Goal: Task Accomplishment & Management: Manage account settings

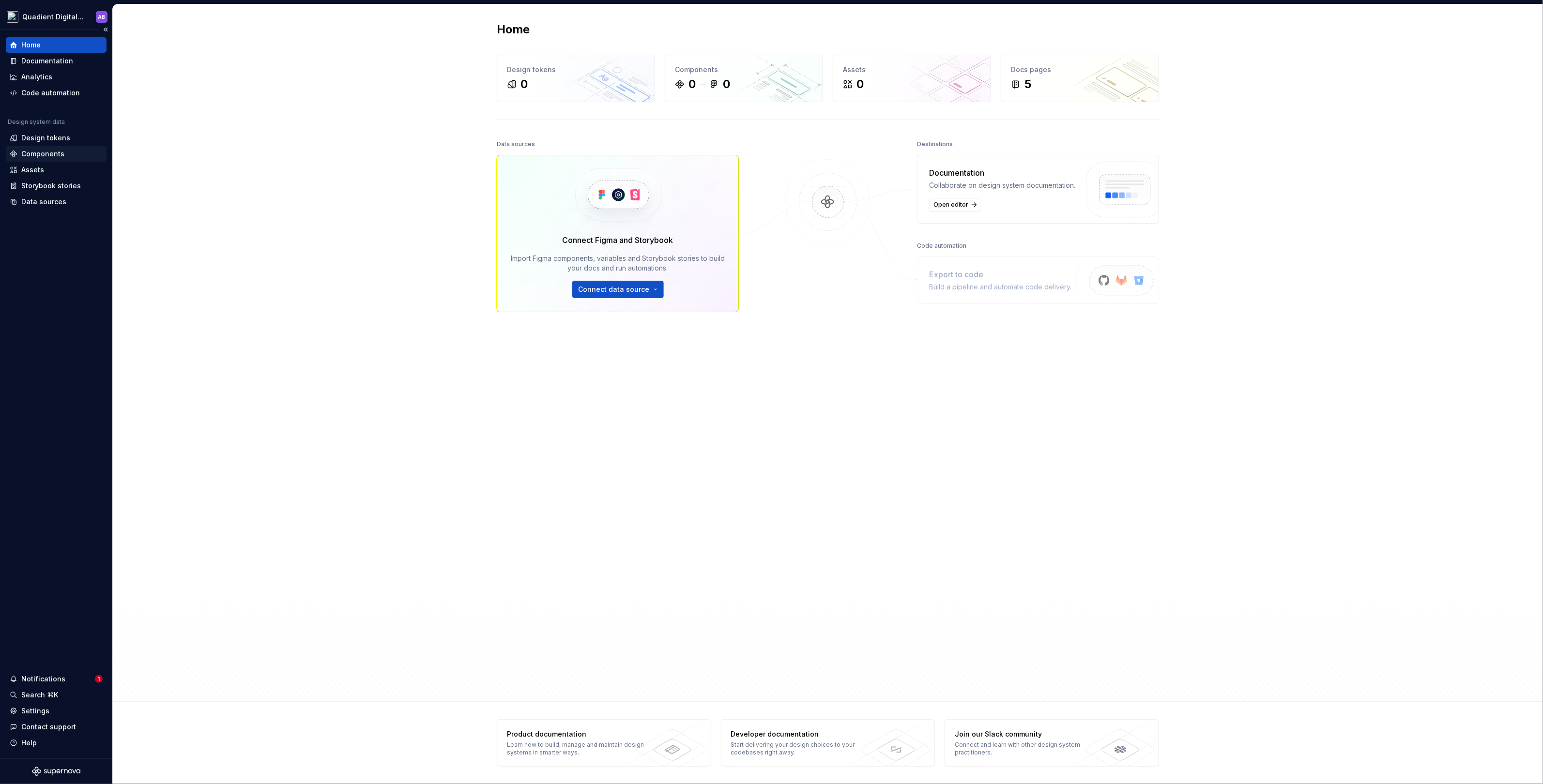
click at [48, 154] on div "Components" at bounding box center [43, 154] width 43 height 10
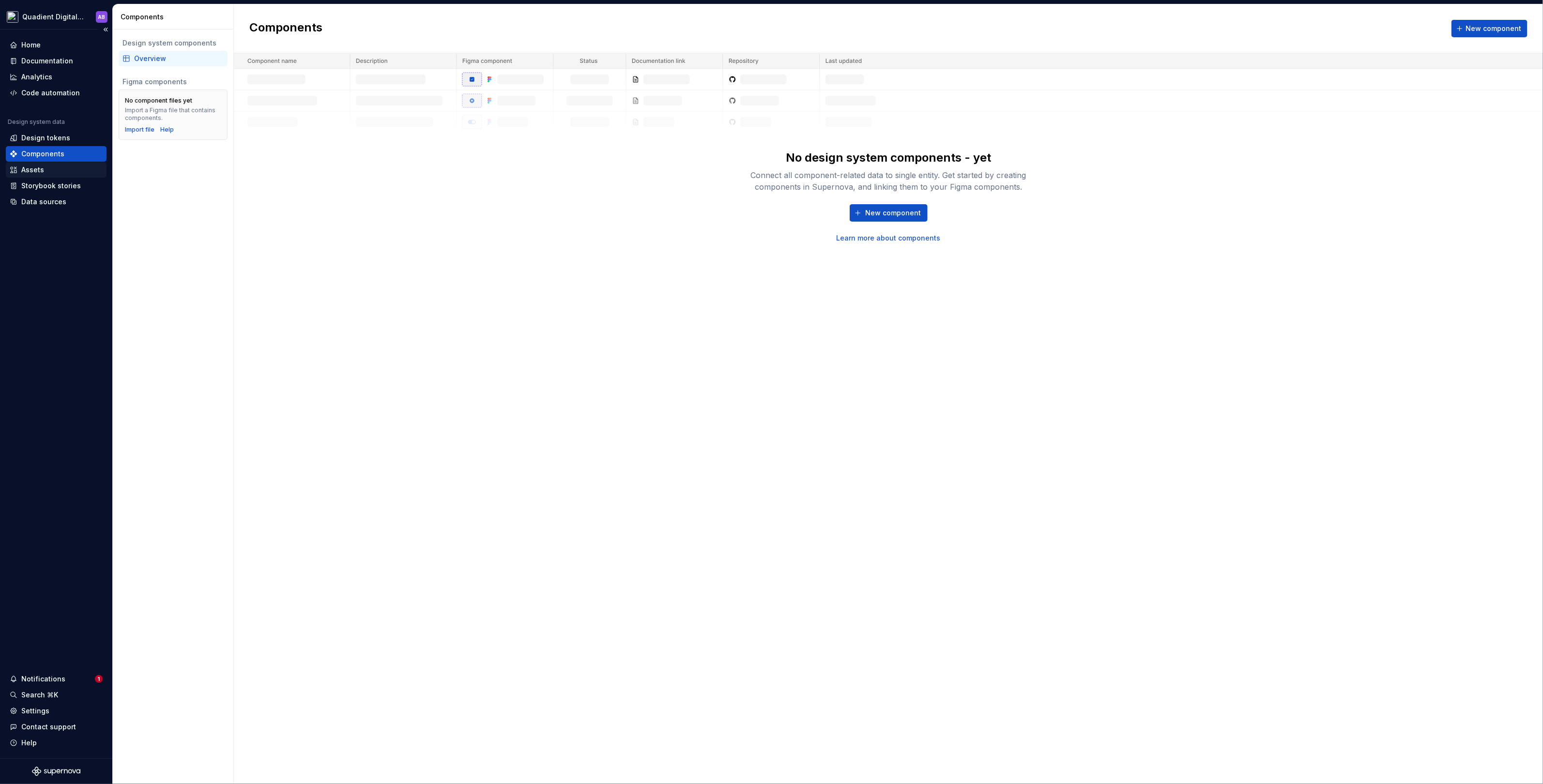
click at [51, 174] on div "Assets" at bounding box center [56, 169] width 93 height 10
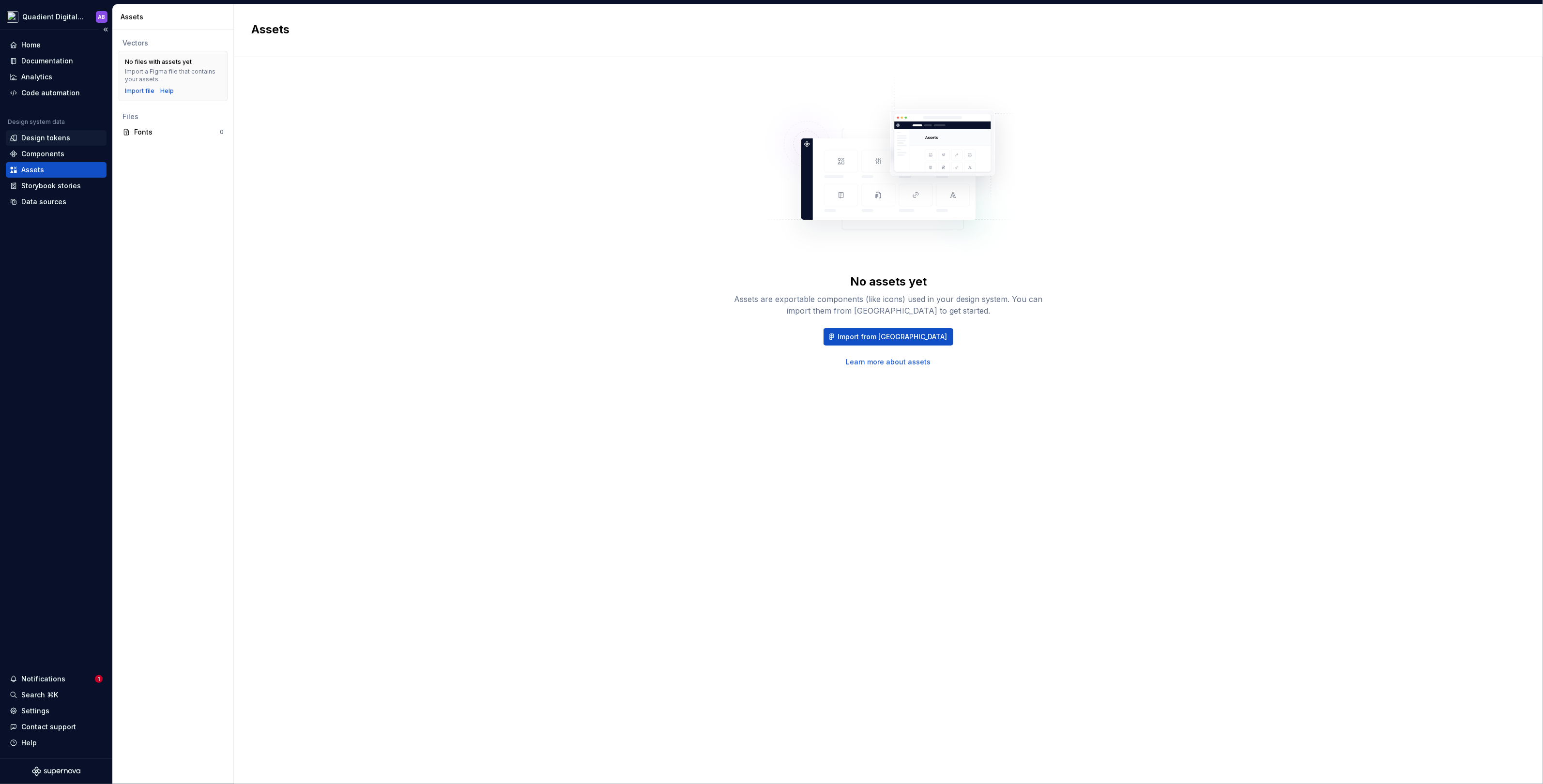
click at [50, 141] on div "Design tokens" at bounding box center [46, 138] width 49 height 10
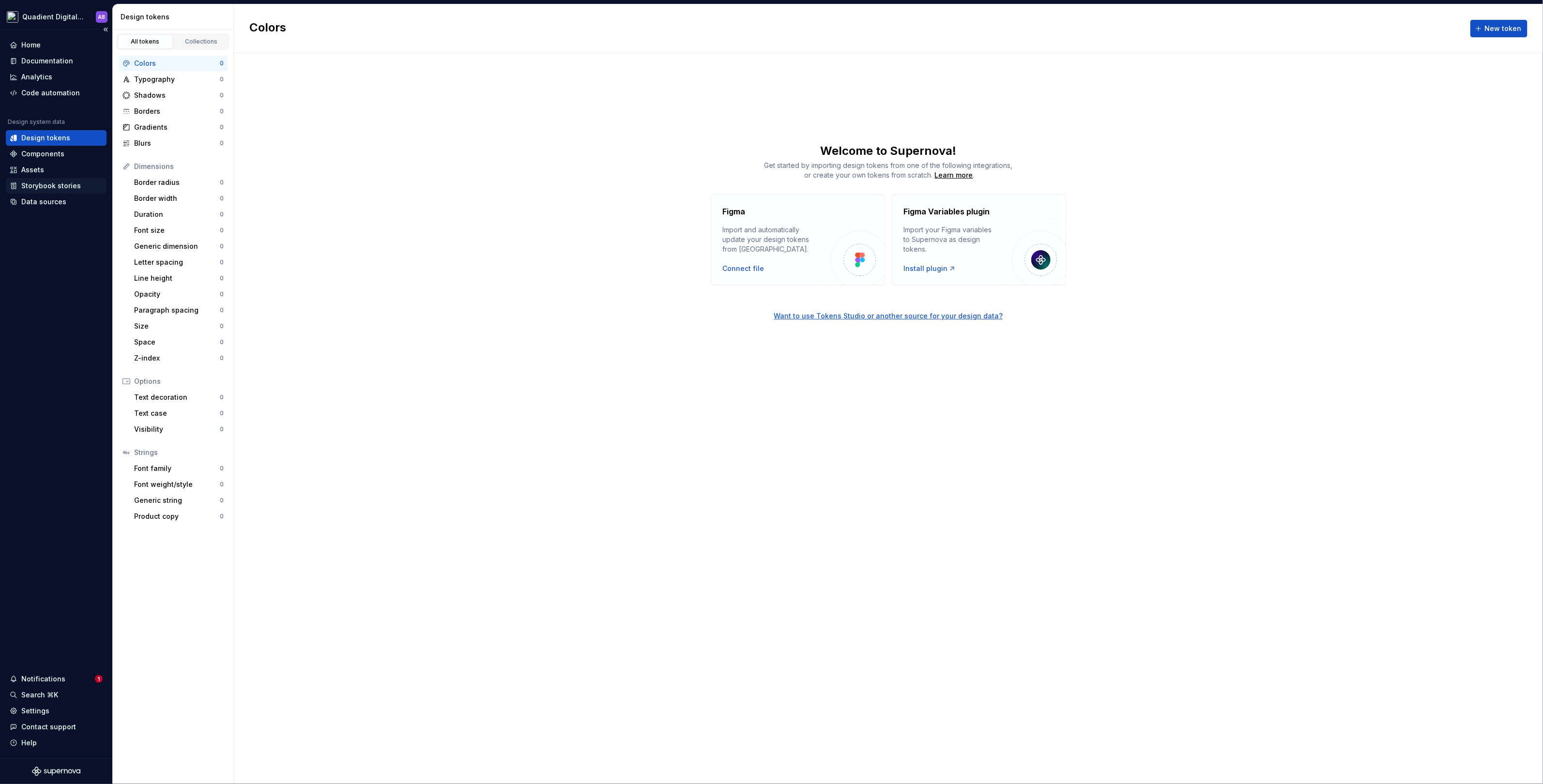
click at [55, 186] on div "Storybook stories" at bounding box center [51, 186] width 59 height 10
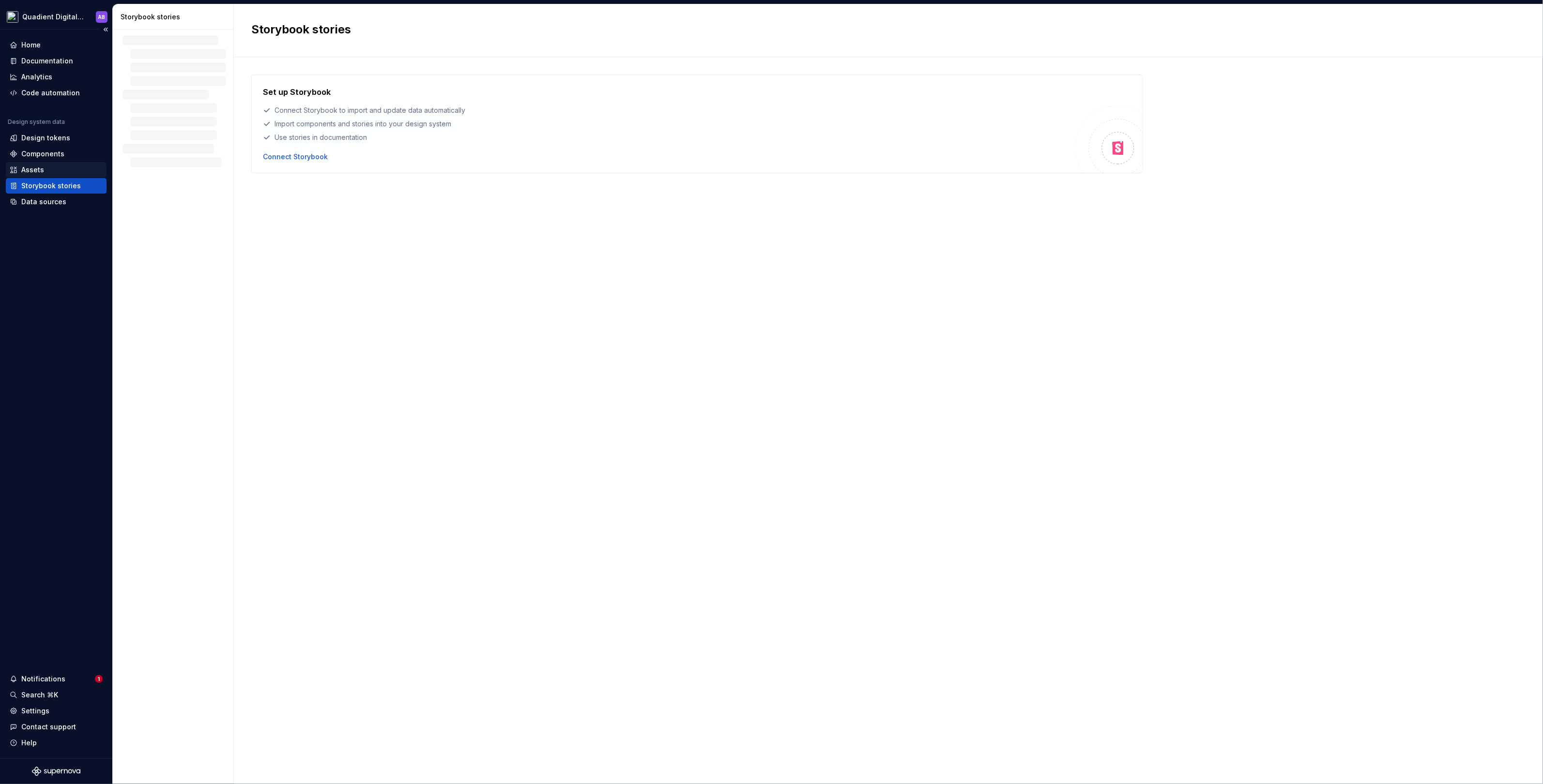
click at [51, 174] on div "Assets" at bounding box center [56, 169] width 93 height 10
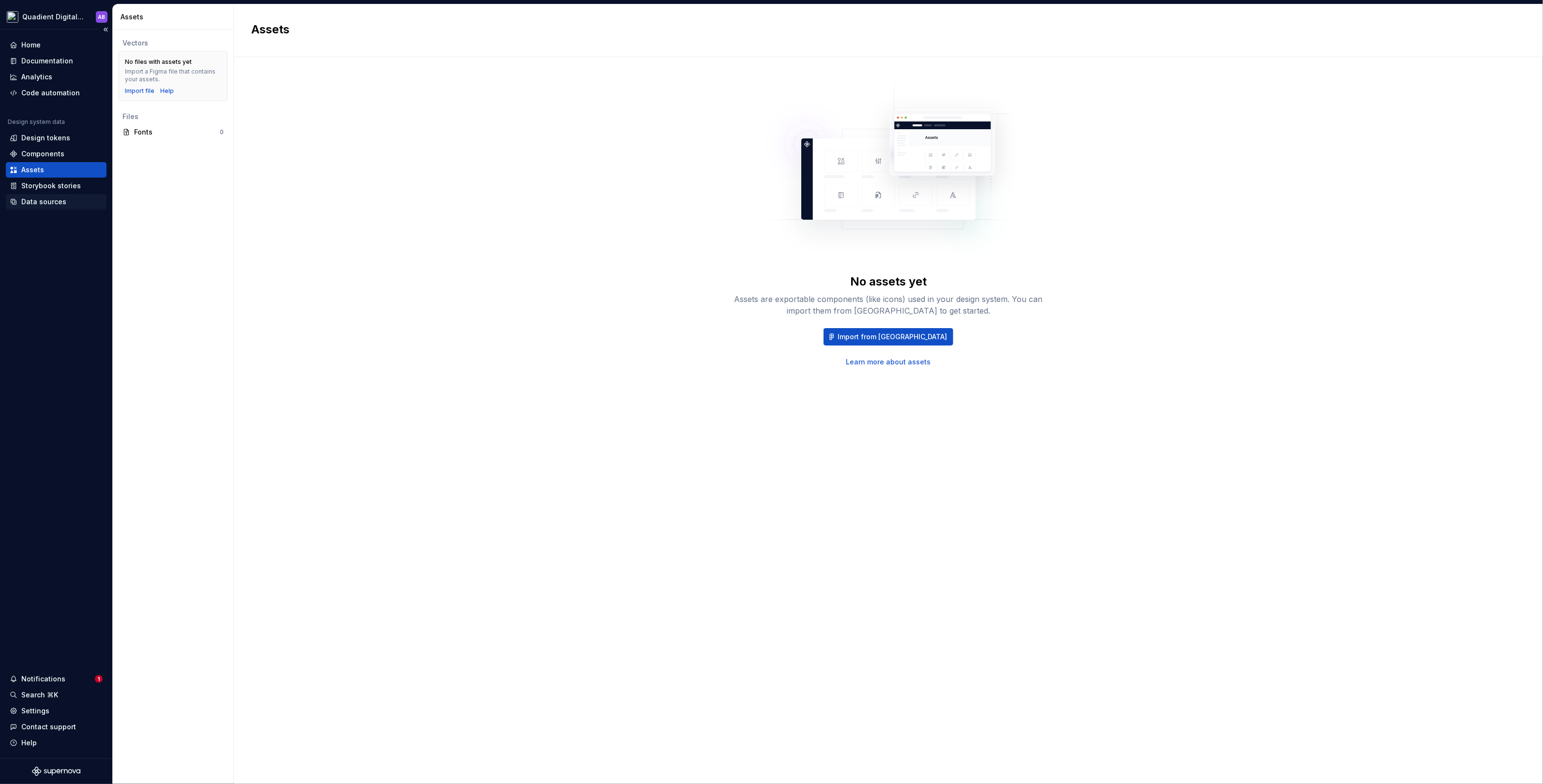
click at [67, 197] on div "Data sources" at bounding box center [56, 202] width 93 height 10
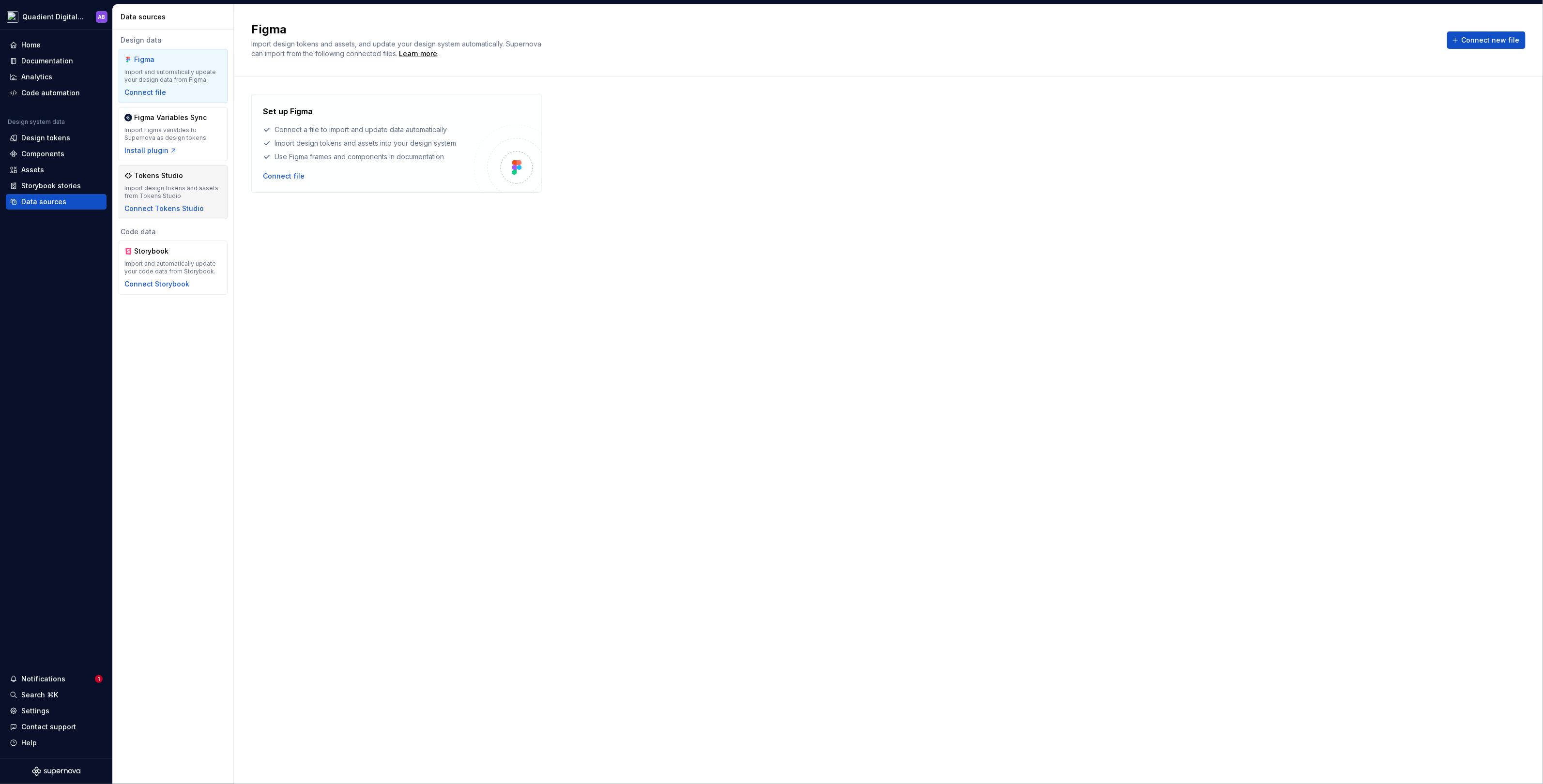
click at [172, 182] on div "Tokens Studio Import design tokens and assets from Tokens Studio Connect Tokens…" at bounding box center [173, 192] width 97 height 43
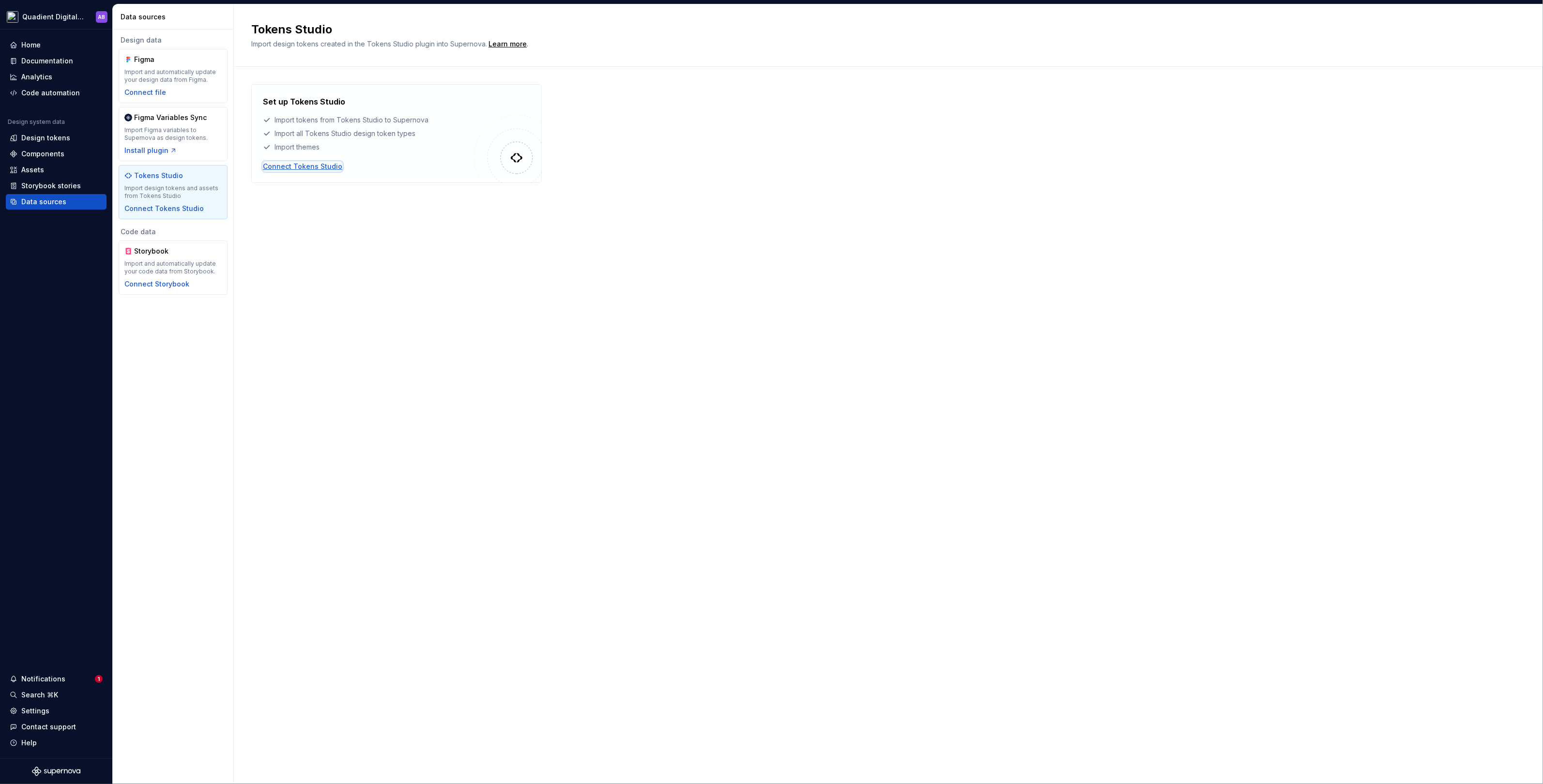
click at [317, 164] on div "Connect Tokens Studio" at bounding box center [302, 166] width 80 height 10
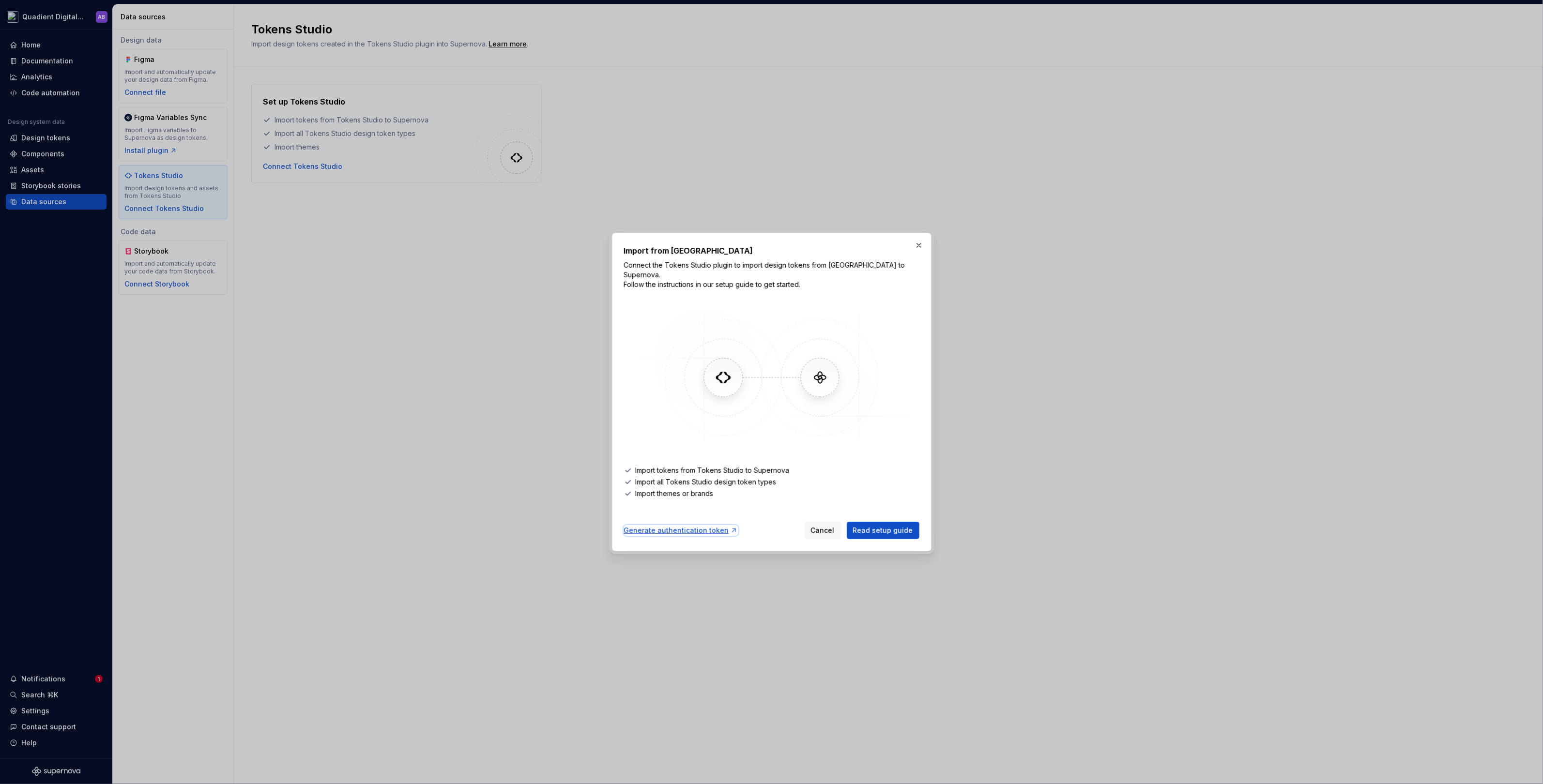
click at [667, 525] on div "Generate authentication token" at bounding box center [681, 530] width 114 height 10
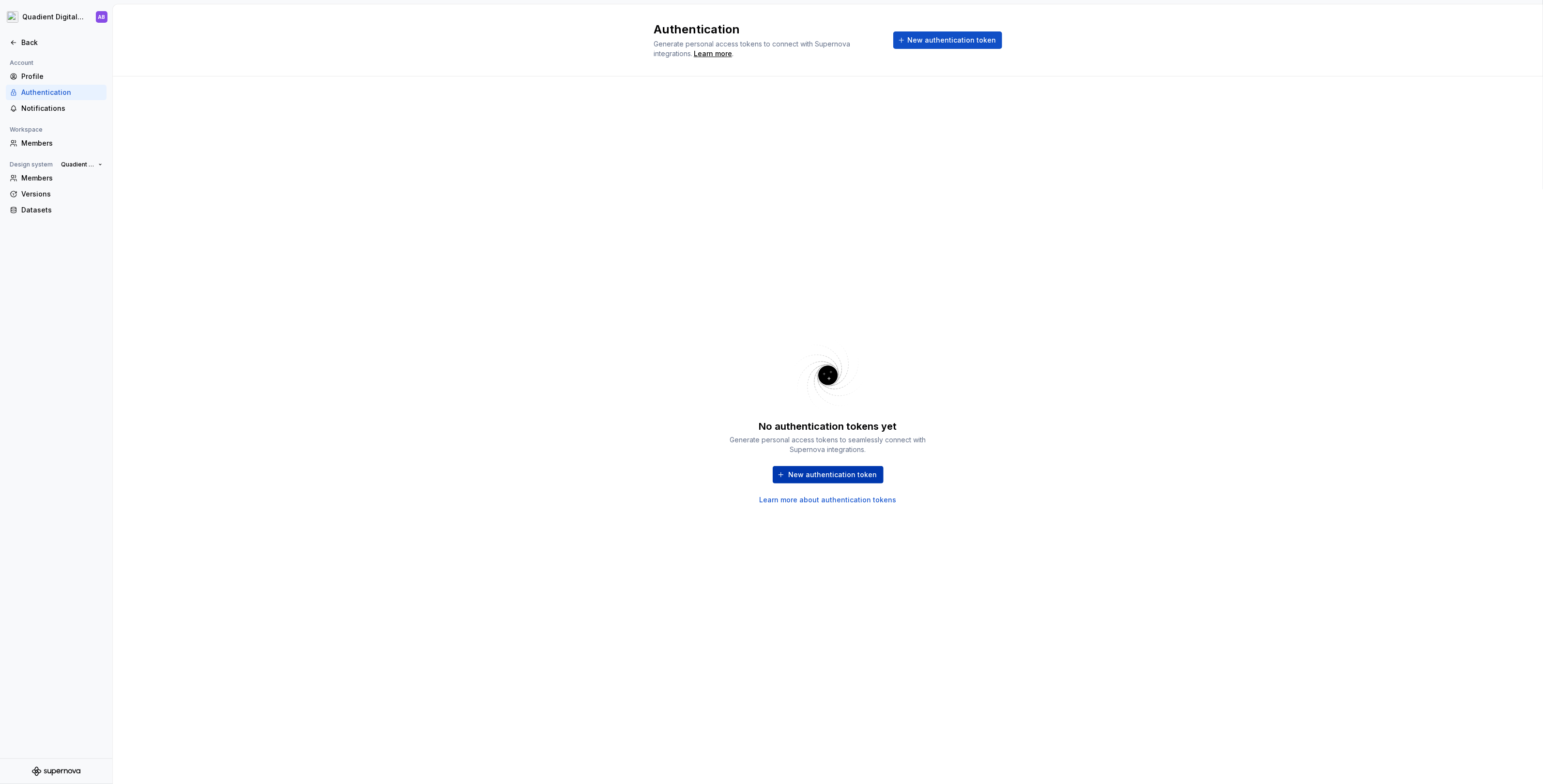
click at [807, 473] on span "New authentication token" at bounding box center [833, 475] width 88 height 10
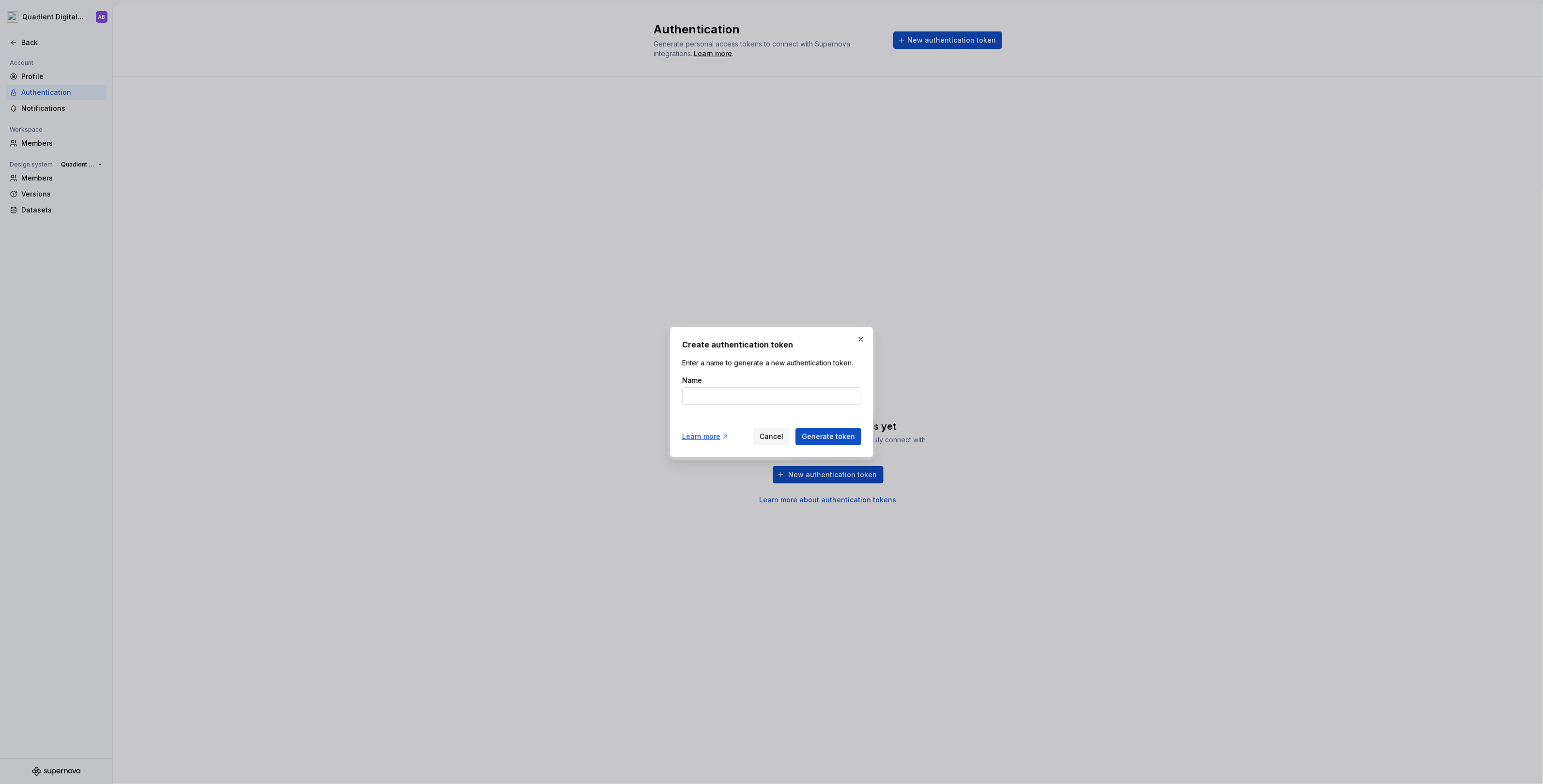
click at [760, 391] on input "Name" at bounding box center [772, 396] width 179 height 18
click at [728, 398] on input "Name" at bounding box center [772, 396] width 179 height 18
click at [698, 398] on input "Quadient" at bounding box center [772, 396] width 179 height 18
click at [718, 393] on input "Quadient" at bounding box center [772, 396] width 179 height 18
type input "Quadient Digital Design System"
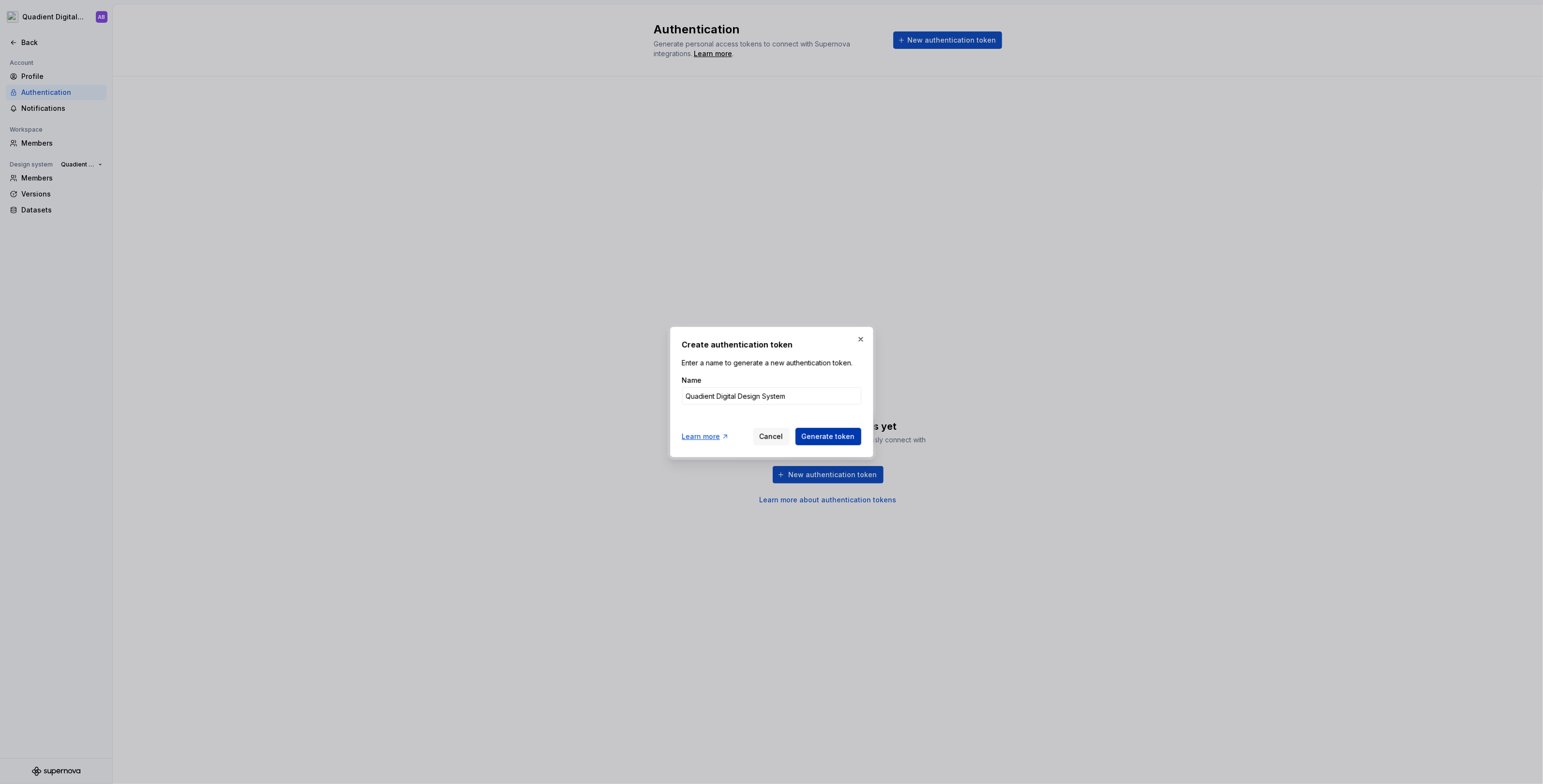
click at [830, 435] on span "Generate token" at bounding box center [829, 436] width 53 height 10
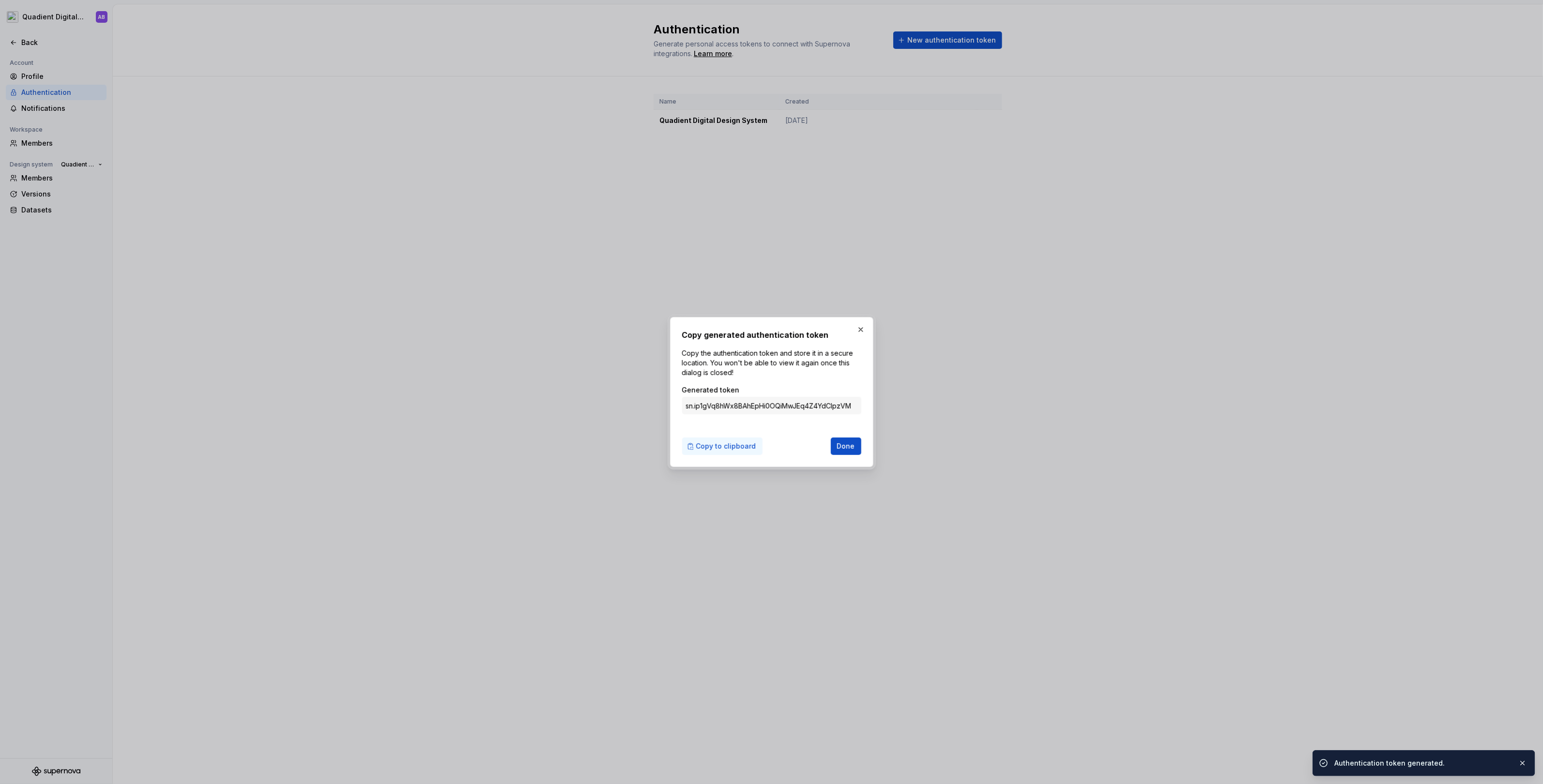
click at [737, 447] on span "Copy to clipboard" at bounding box center [726, 446] width 60 height 10
click at [862, 329] on button "button" at bounding box center [861, 329] width 14 height 14
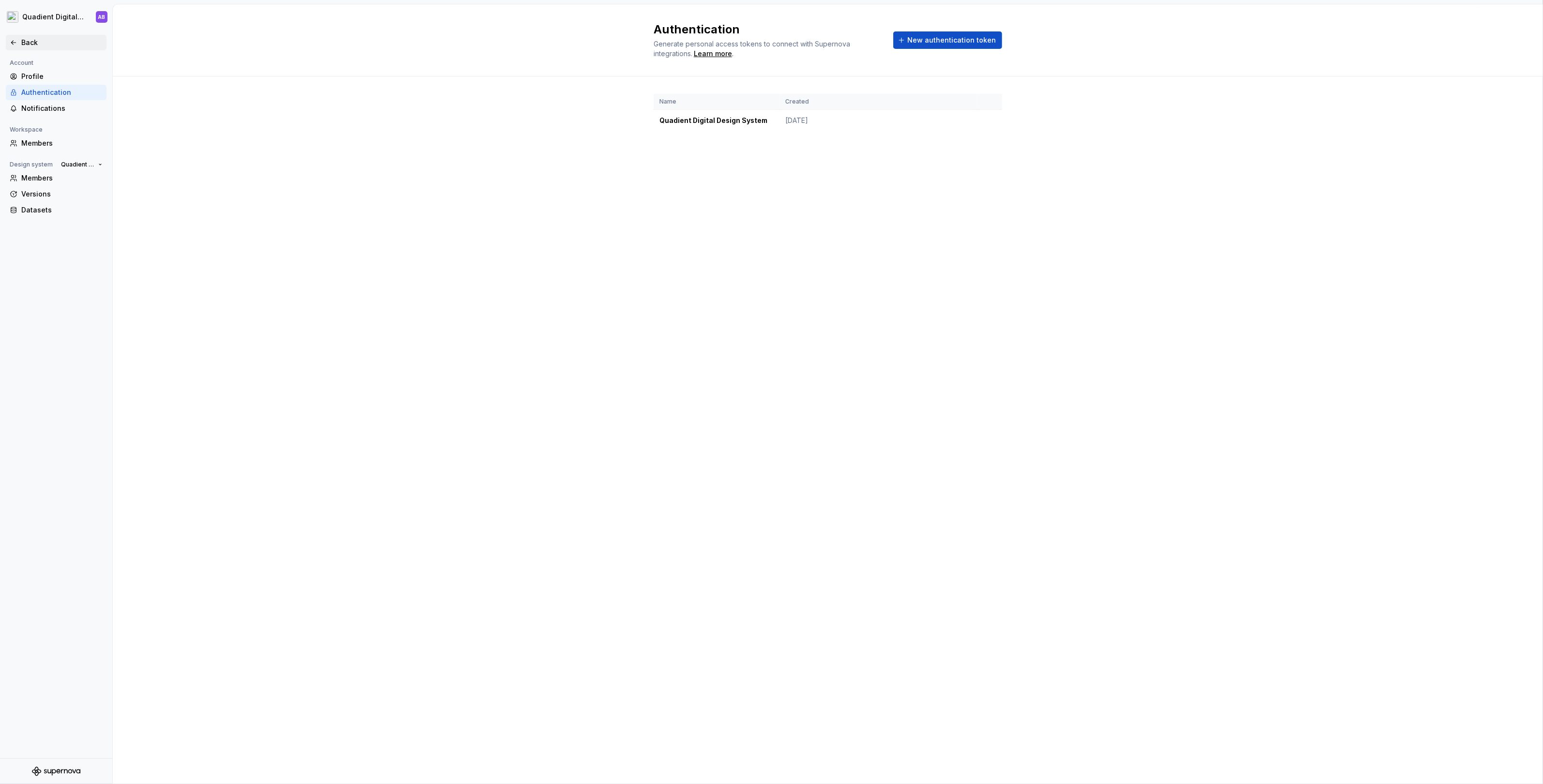
click at [39, 41] on div "Back" at bounding box center [62, 43] width 81 height 10
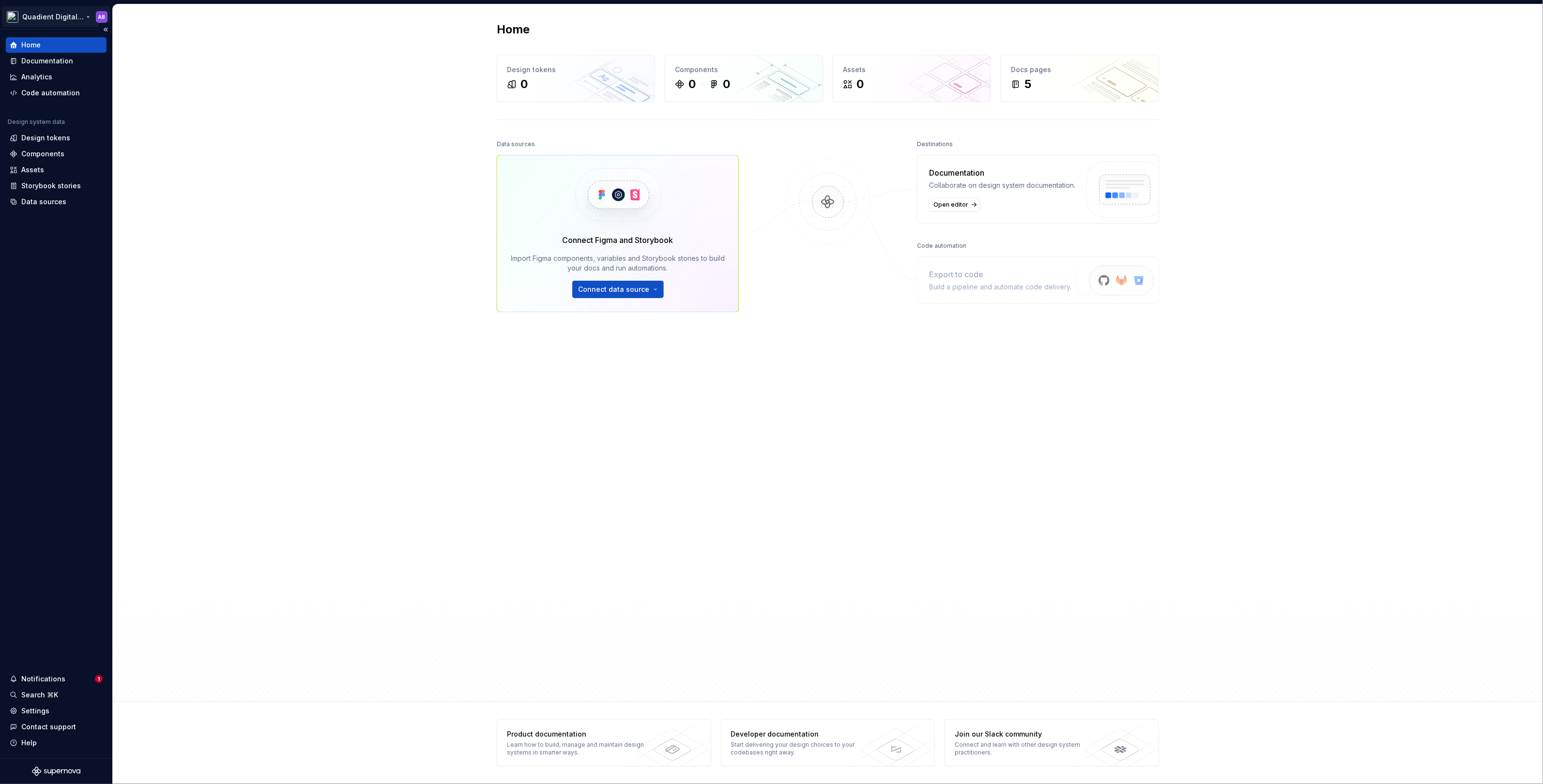
click at [43, 19] on html "Quadient Digital Design System AB Home Documentation Analytics Code automation …" at bounding box center [772, 392] width 1543 height 784
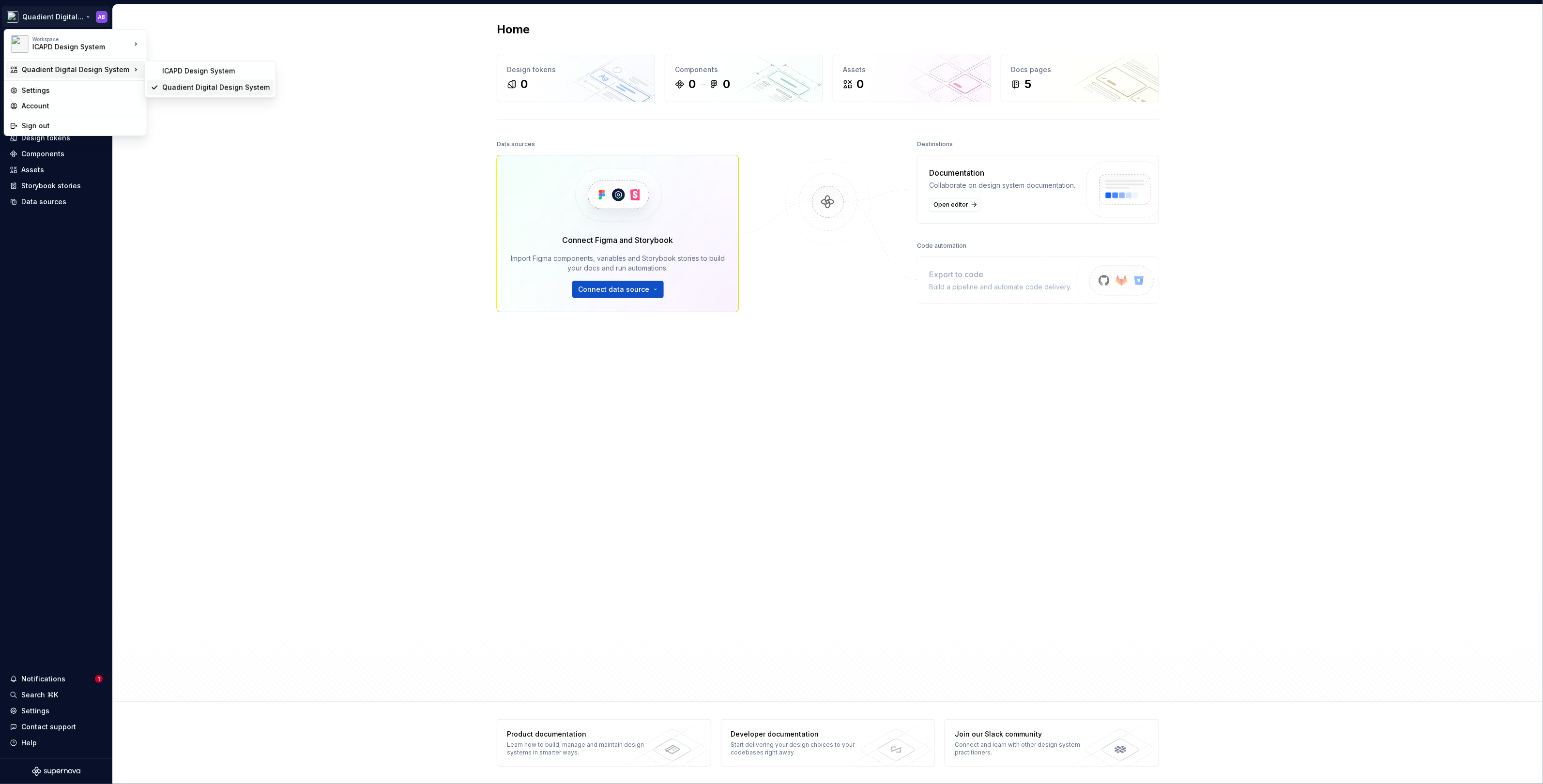
click at [164, 85] on div "Quadient Digital Design System" at bounding box center [216, 88] width 108 height 10
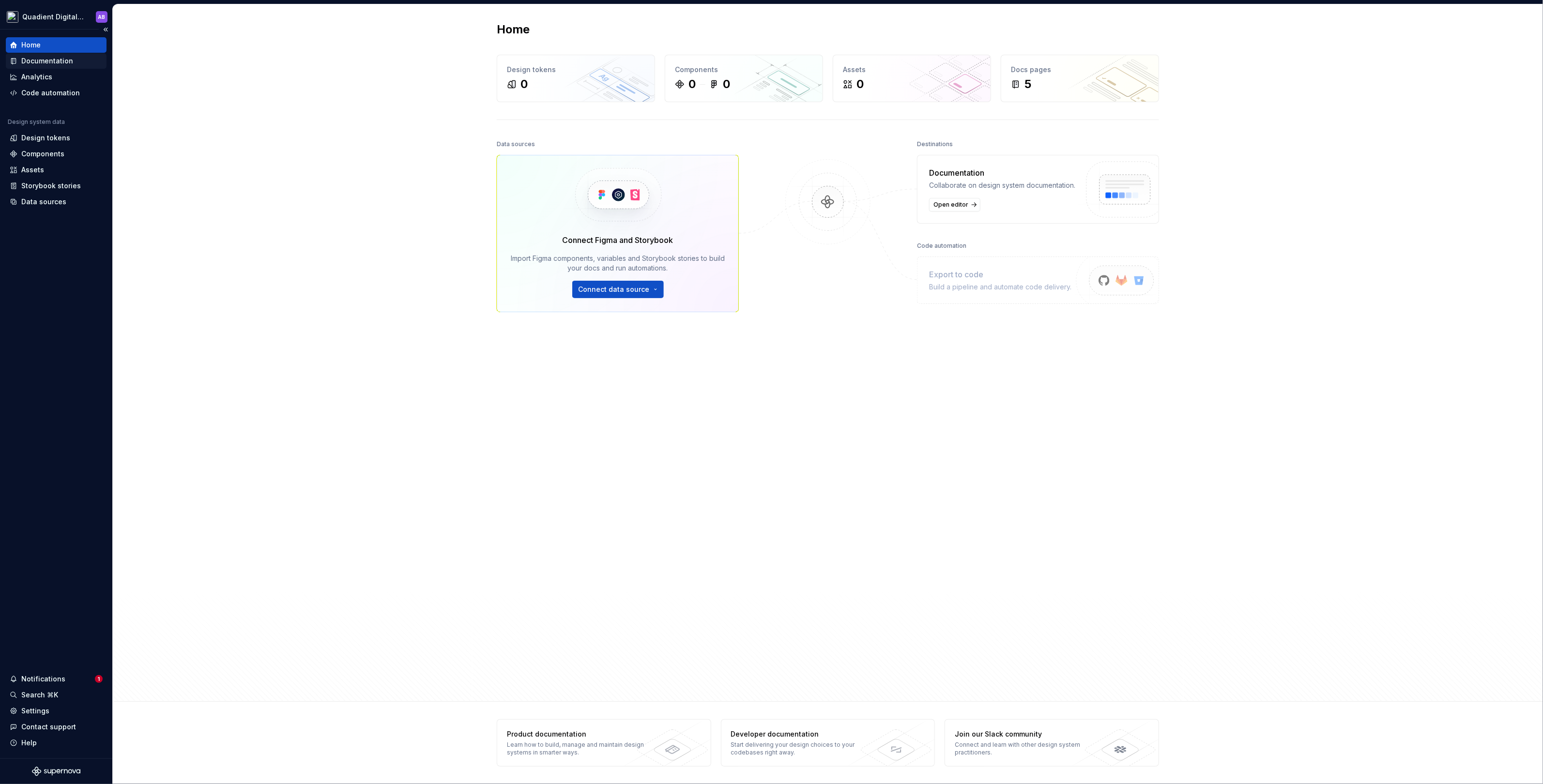
click at [65, 63] on div "Documentation" at bounding box center [47, 61] width 51 height 10
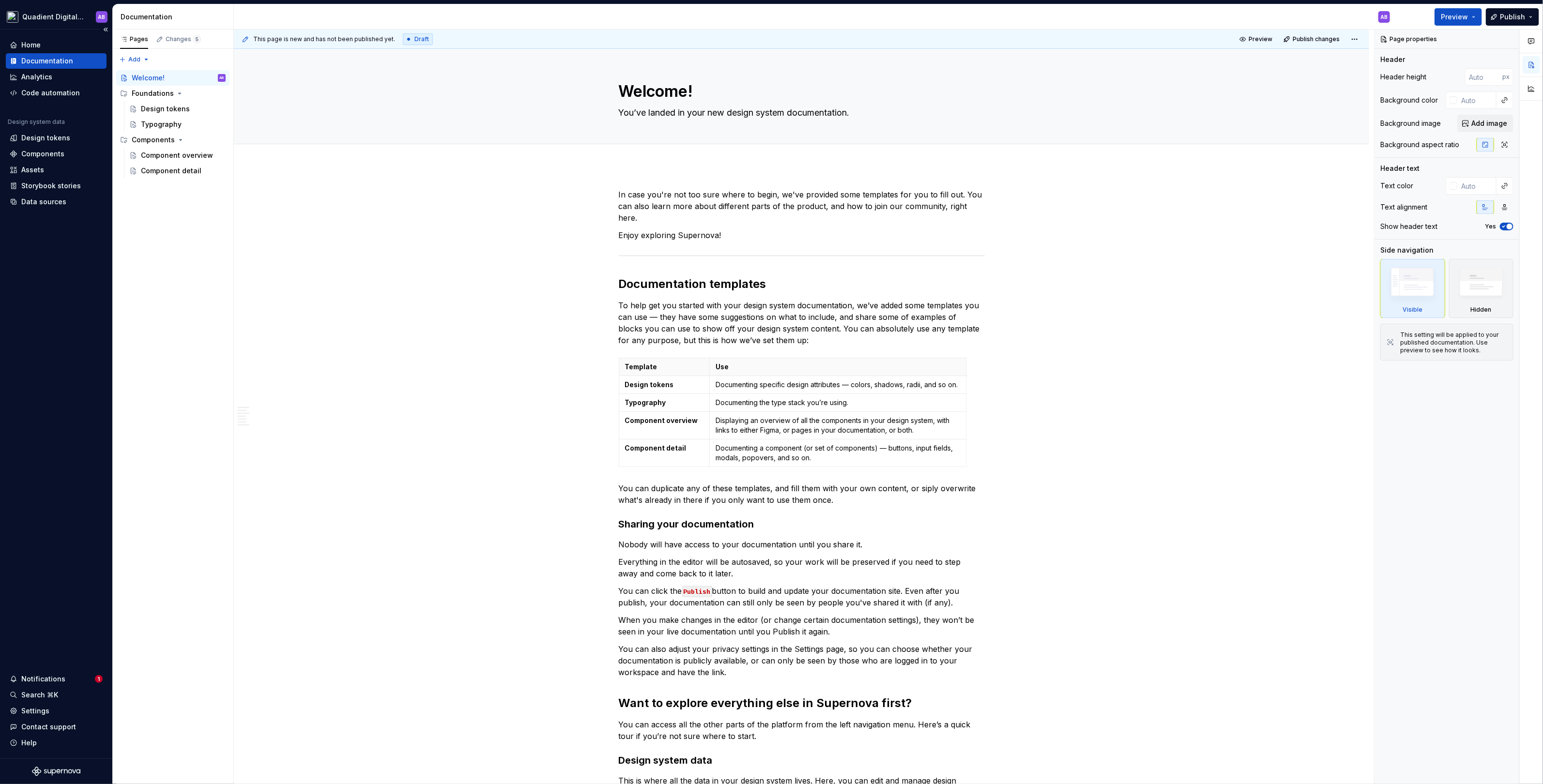
type textarea "*"
click at [56, 47] on div "Home" at bounding box center [56, 45] width 93 height 10
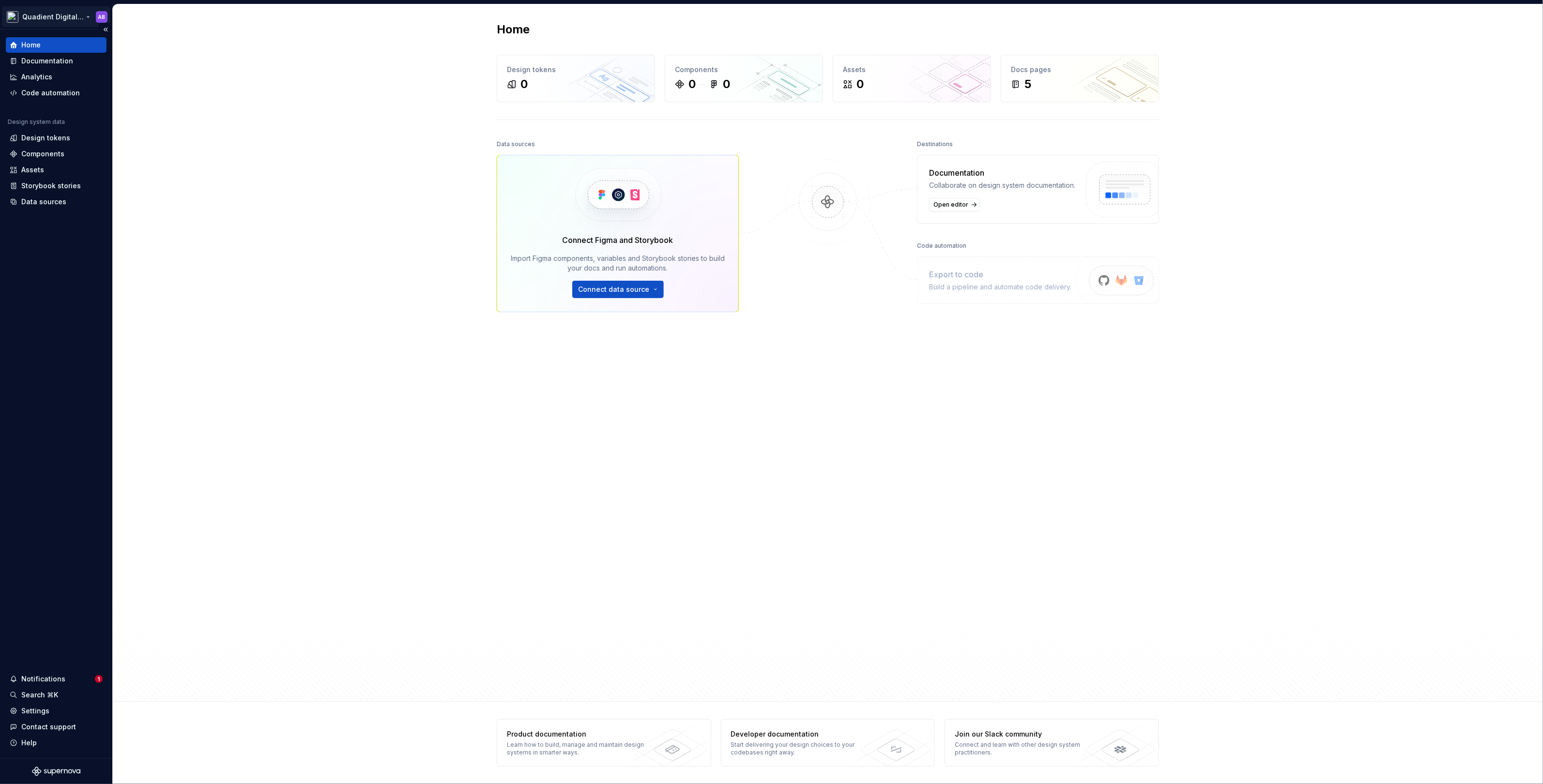
click at [81, 16] on html "Quadient Digital Design System AB Home Documentation Analytics Code automation …" at bounding box center [772, 392] width 1543 height 784
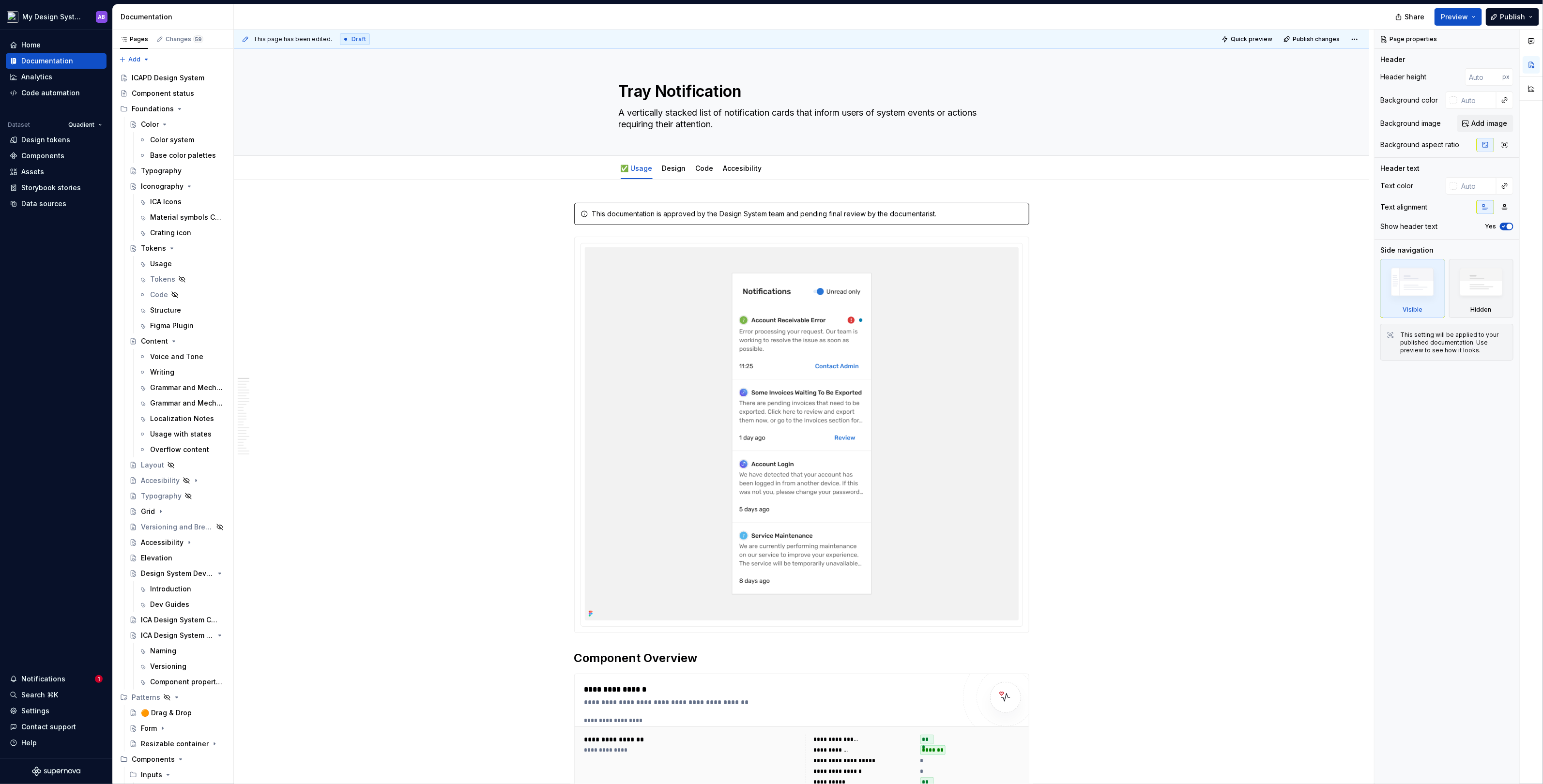
click at [563, 209] on html "My Design System AB Home Documentation Analytics Code automation Dataset Quadie…" at bounding box center [772, 392] width 1543 height 784
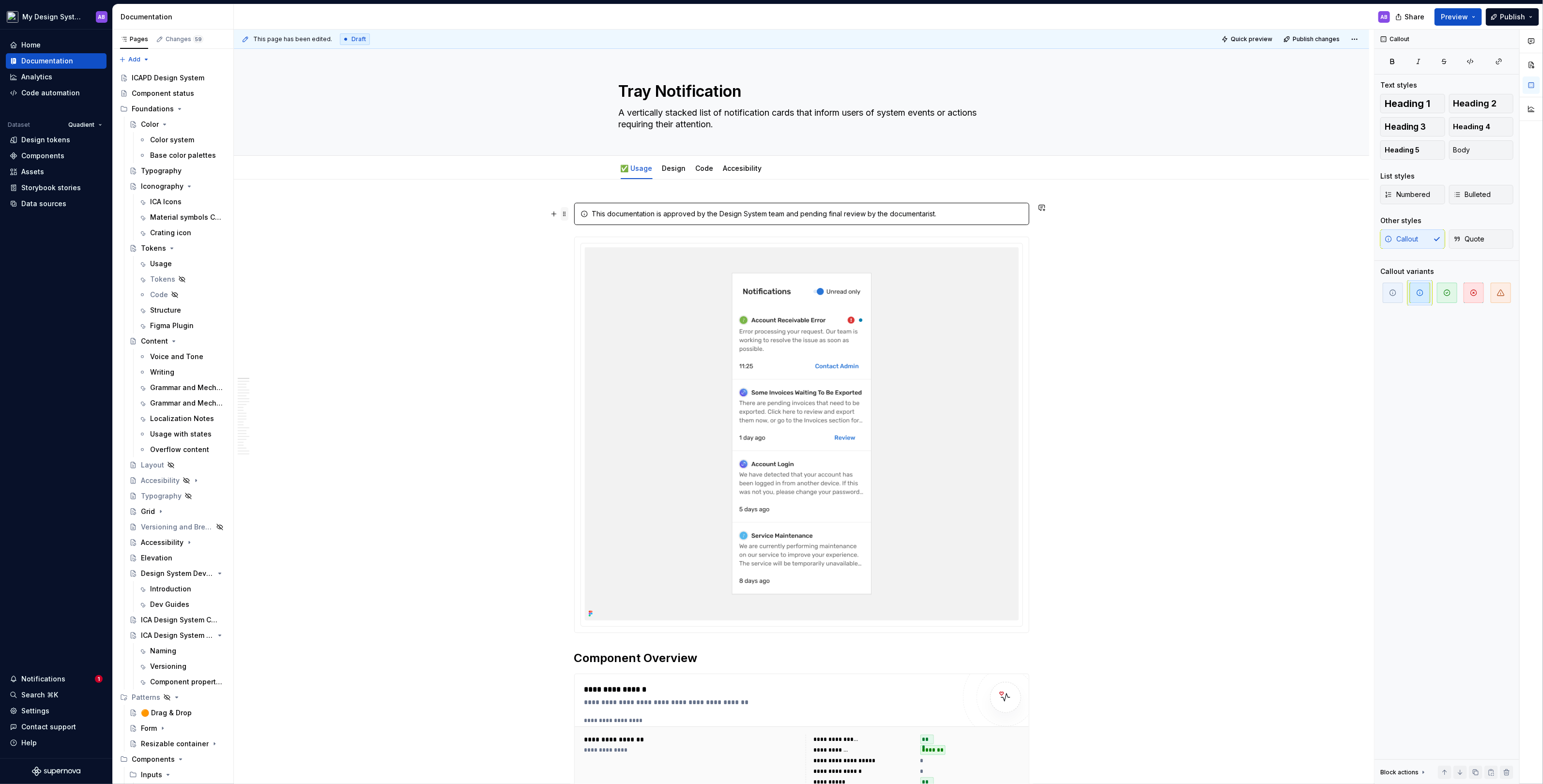
click at [567, 214] on span at bounding box center [565, 214] width 8 height 14
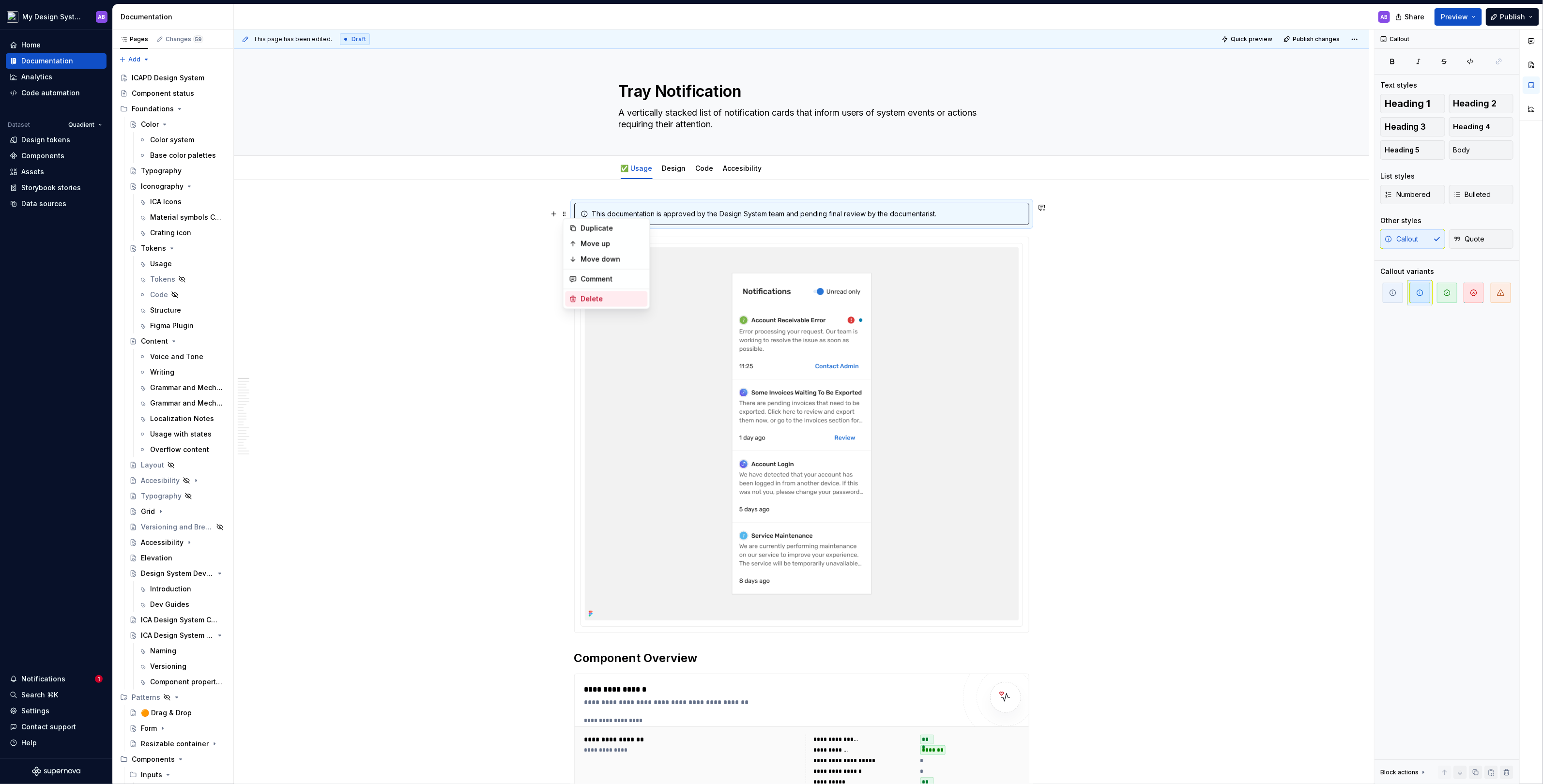
click at [588, 301] on div "Delete" at bounding box center [612, 299] width 63 height 10
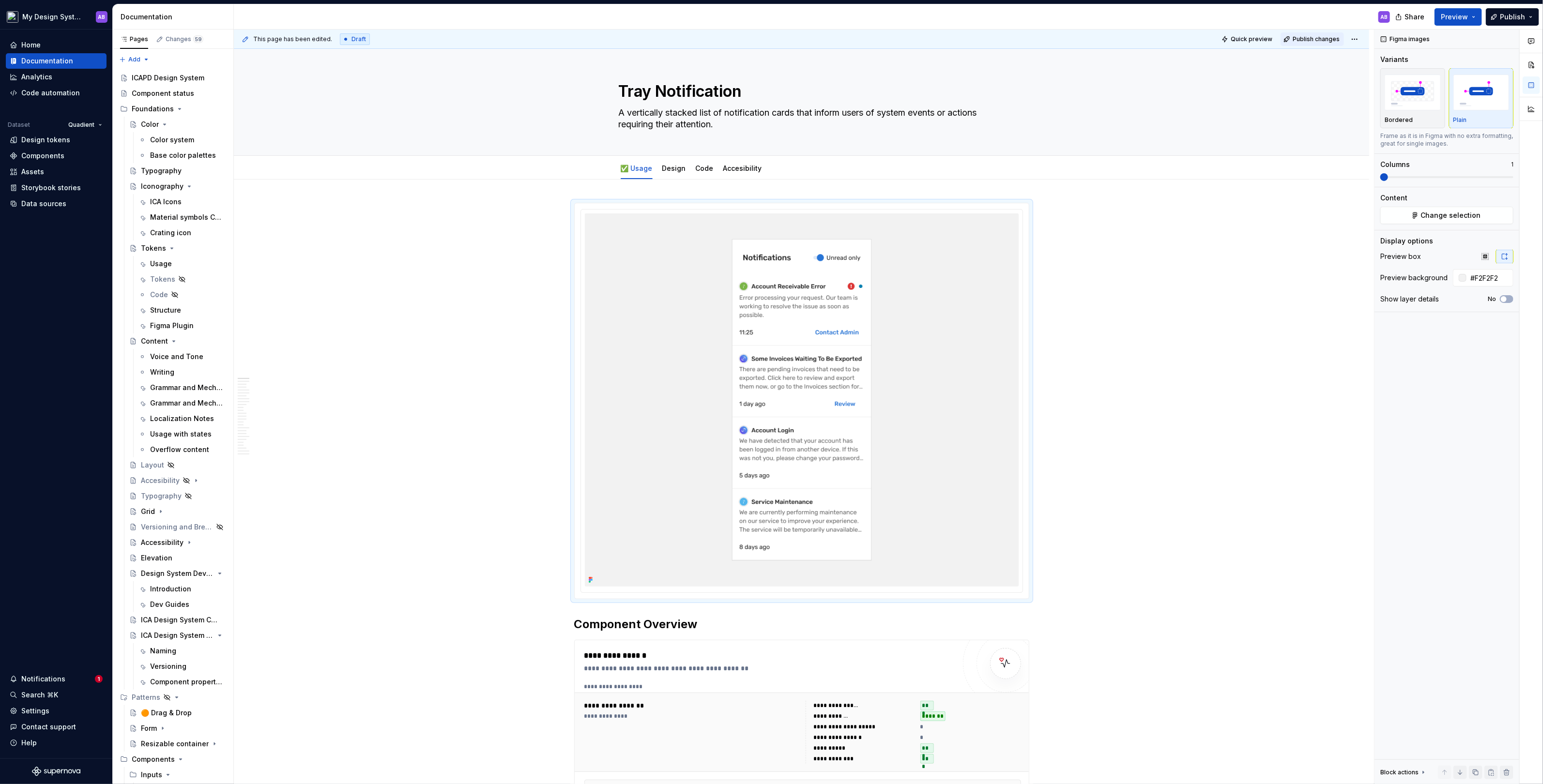
click at [1318, 42] on span "Publish changes" at bounding box center [1316, 39] width 47 height 8
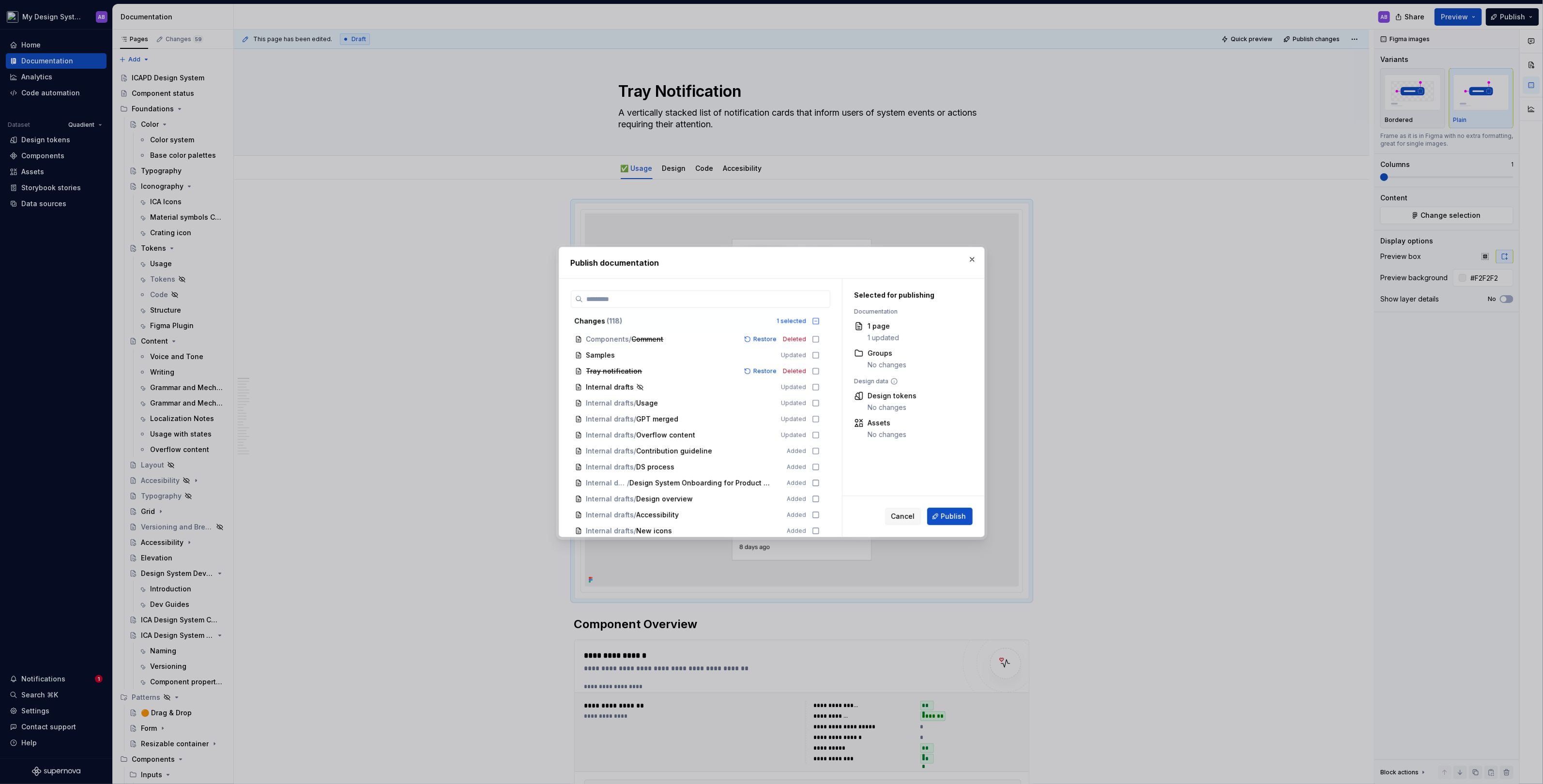
scroll to position [1484, 0]
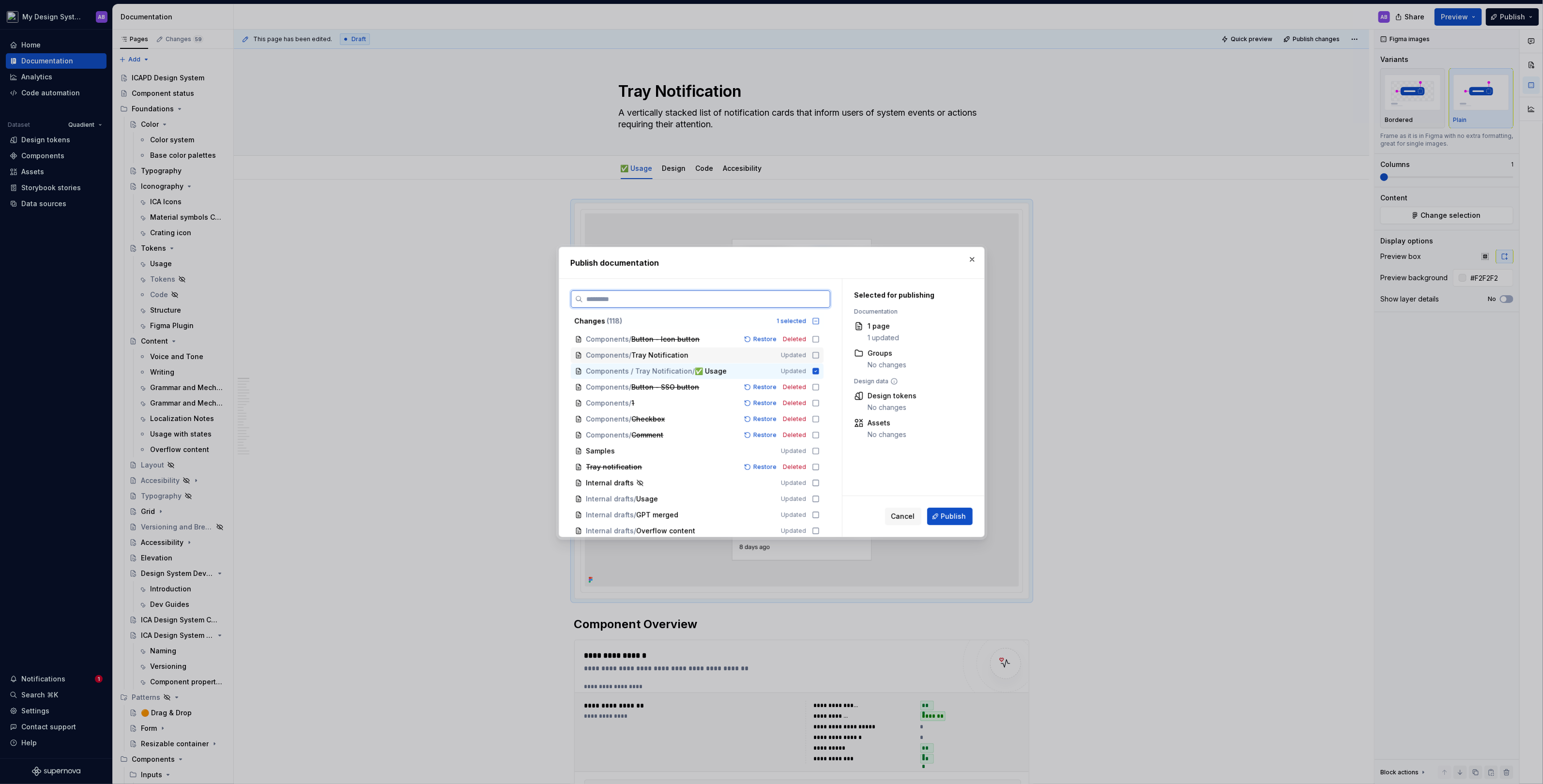
click at [820, 353] on icon at bounding box center [816, 355] width 8 height 8
click at [960, 520] on span "Publish" at bounding box center [953, 517] width 25 height 10
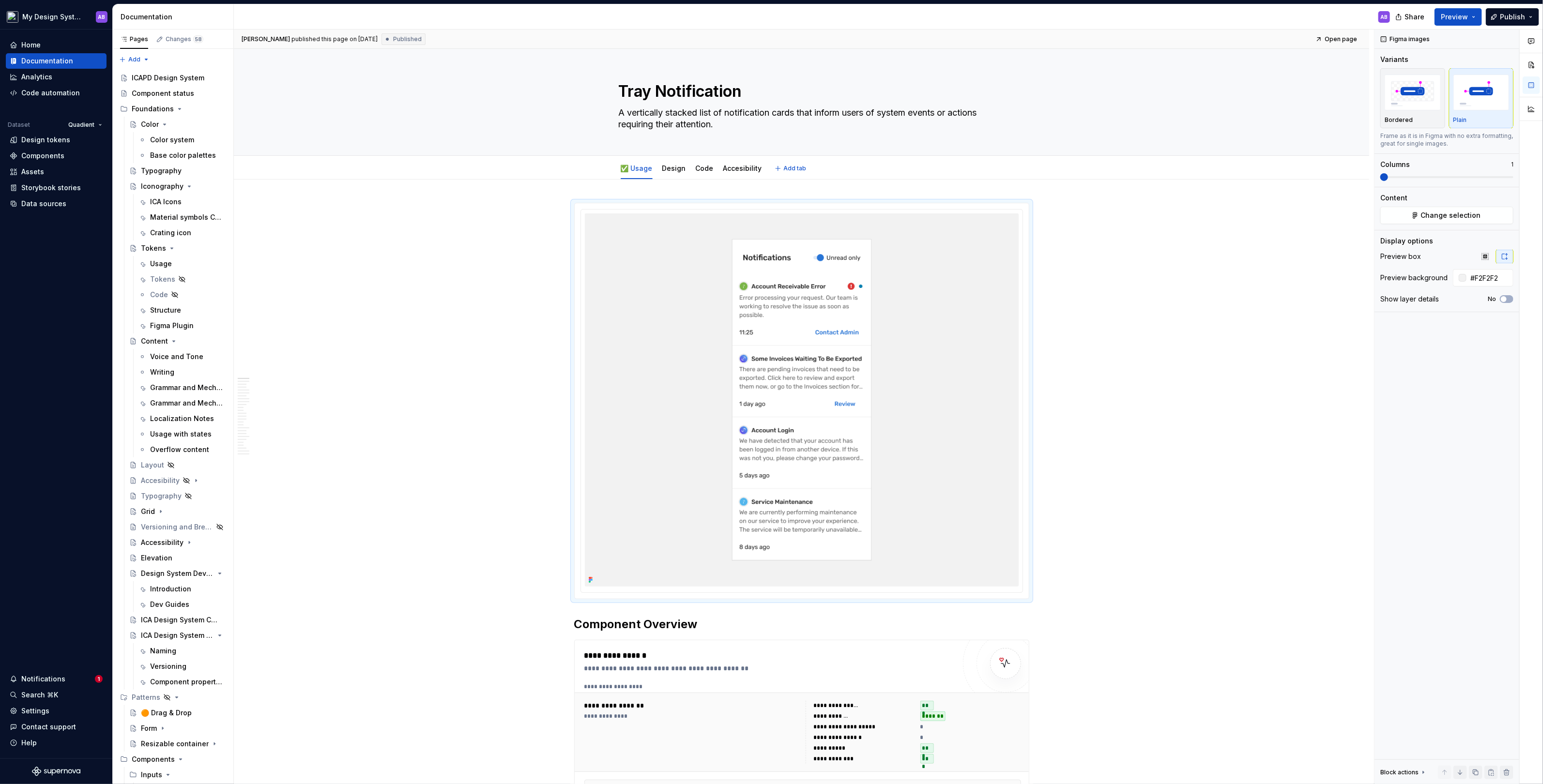
type textarea "*"
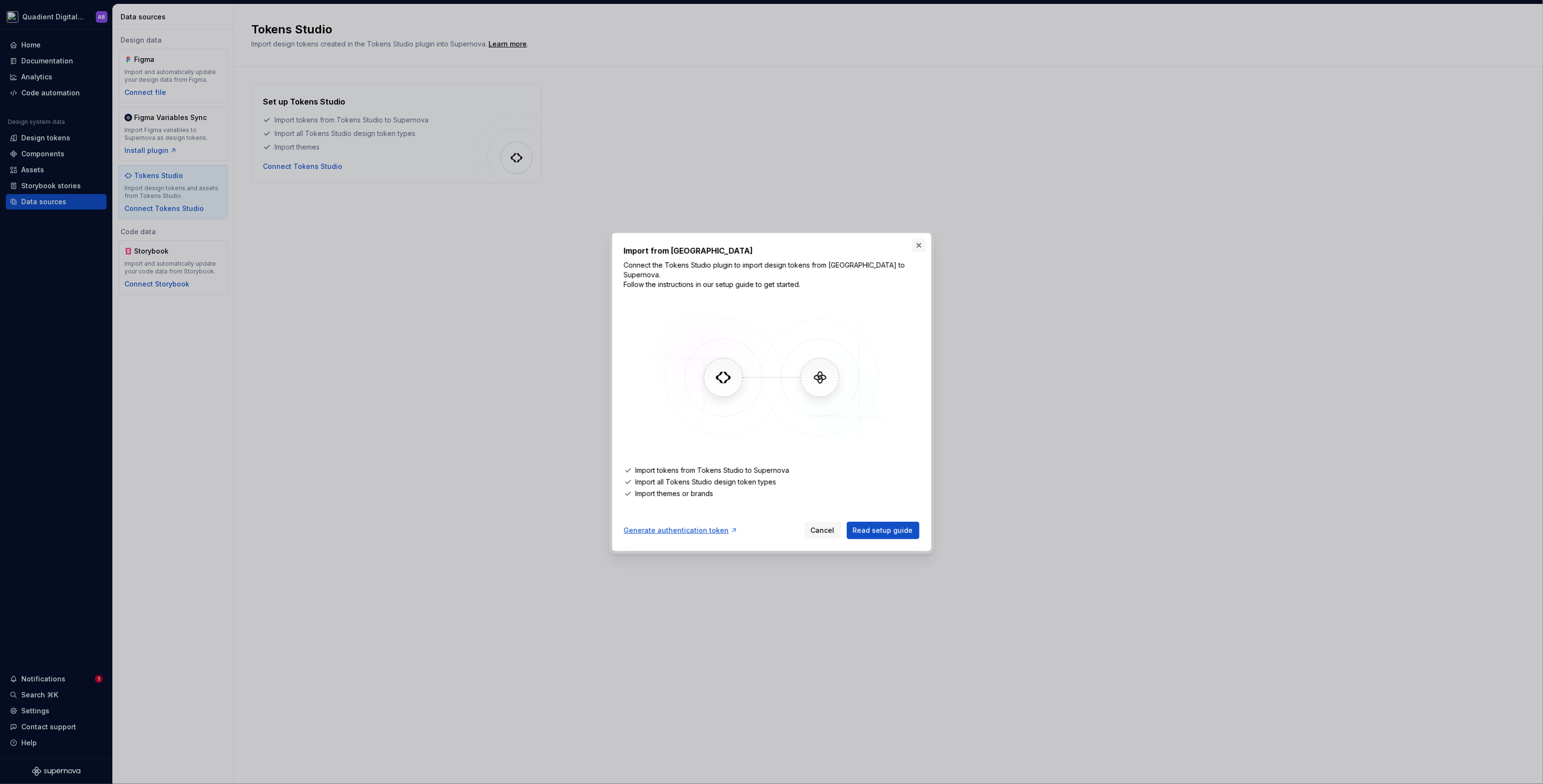
click at [916, 246] on button "button" at bounding box center [919, 245] width 14 height 14
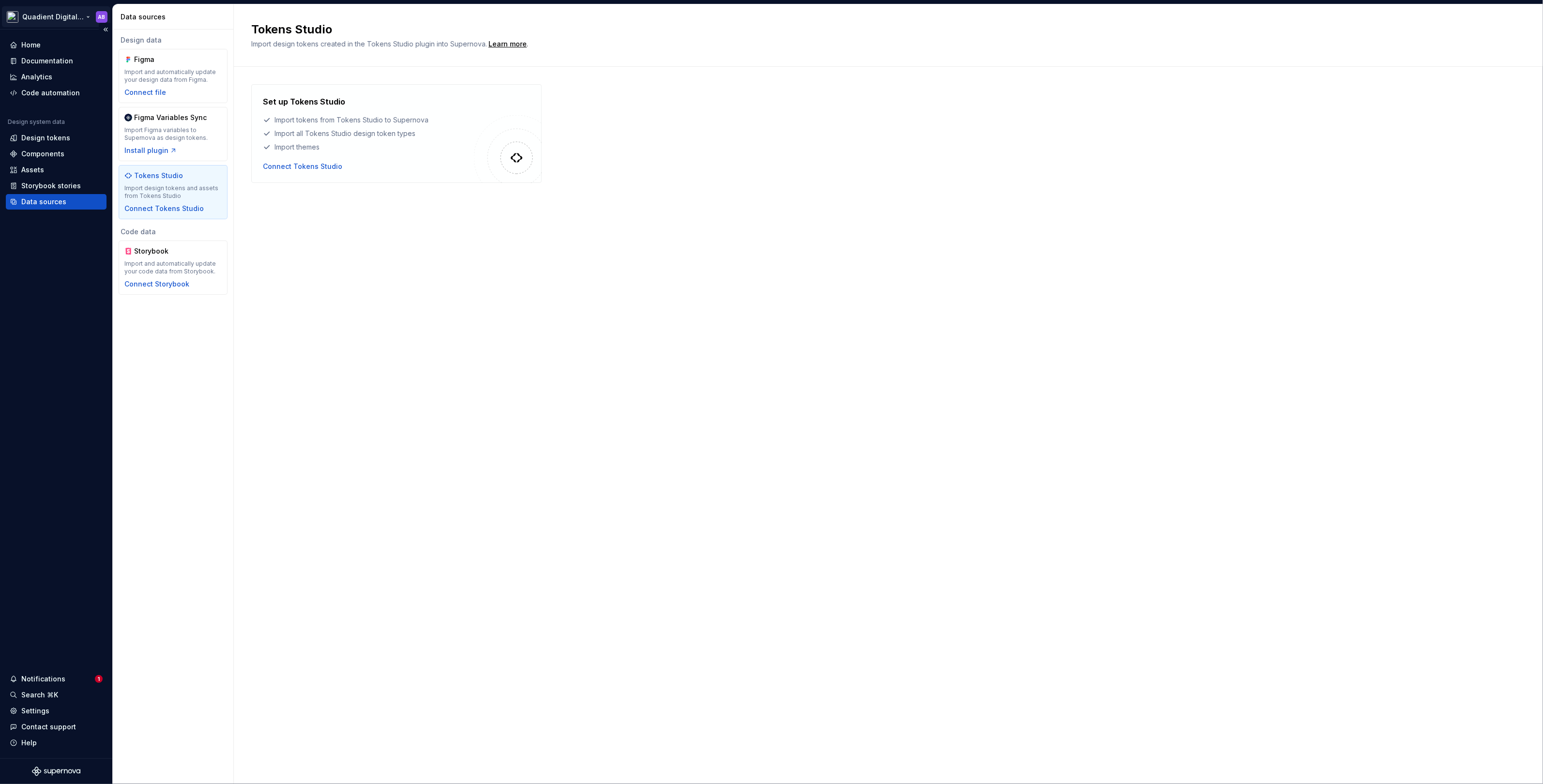
click at [75, 14] on html "Quadient Digital Design System AB Home Documentation Analytics Code automation …" at bounding box center [772, 392] width 1543 height 784
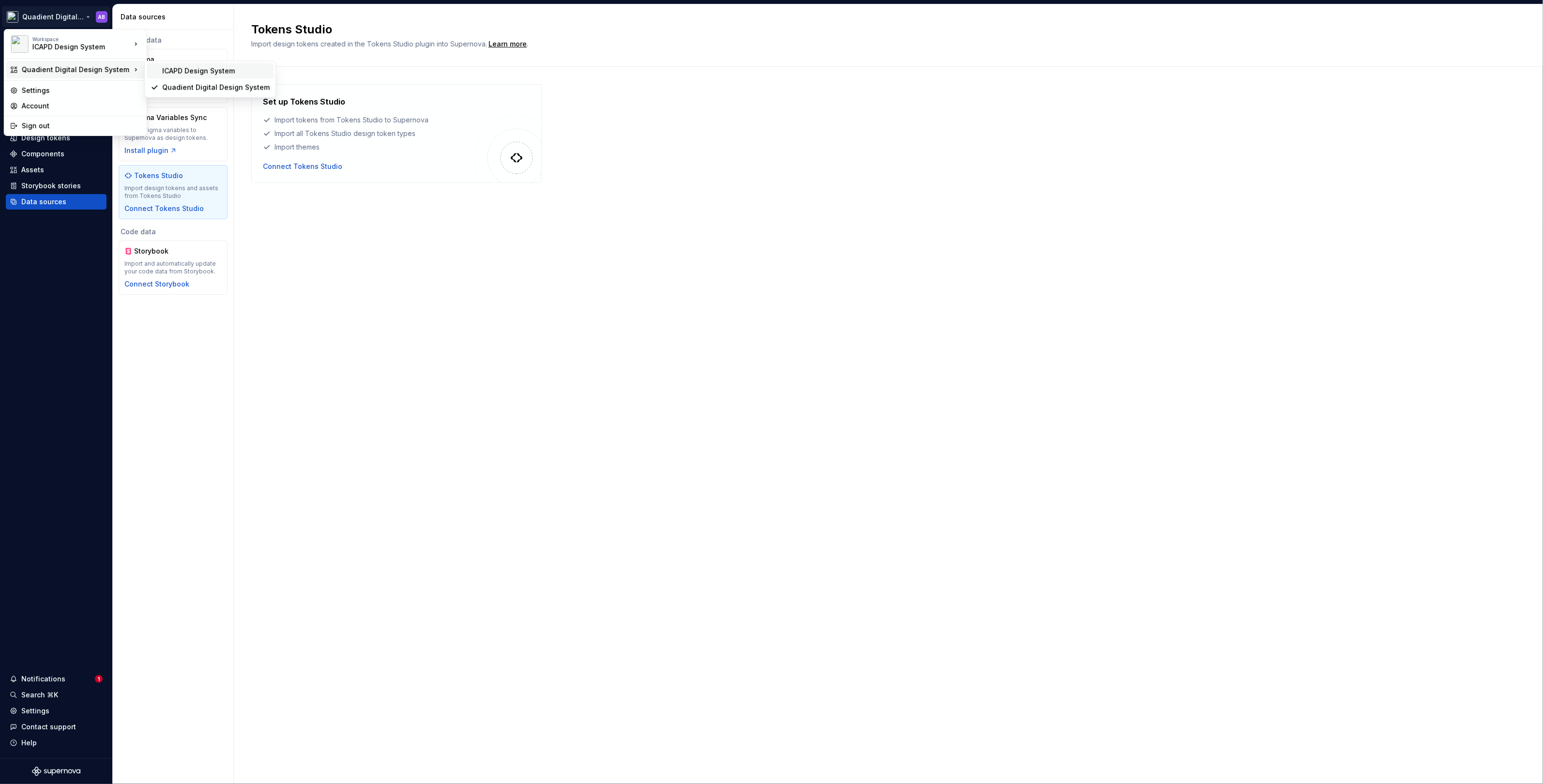
click at [162, 68] on div "ICAPD Design System" at bounding box center [216, 71] width 108 height 10
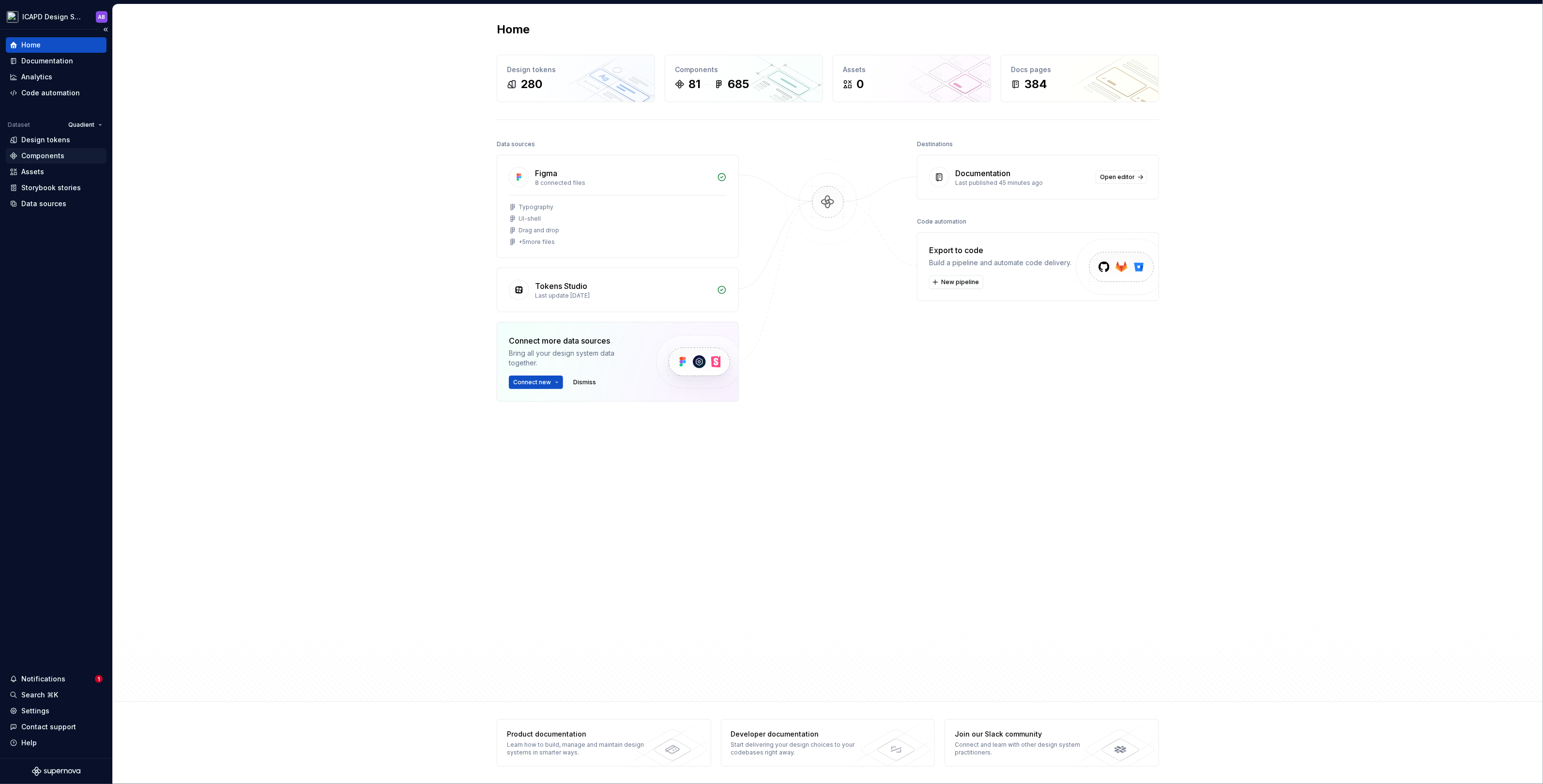
click at [52, 157] on div "Components" at bounding box center [43, 156] width 43 height 10
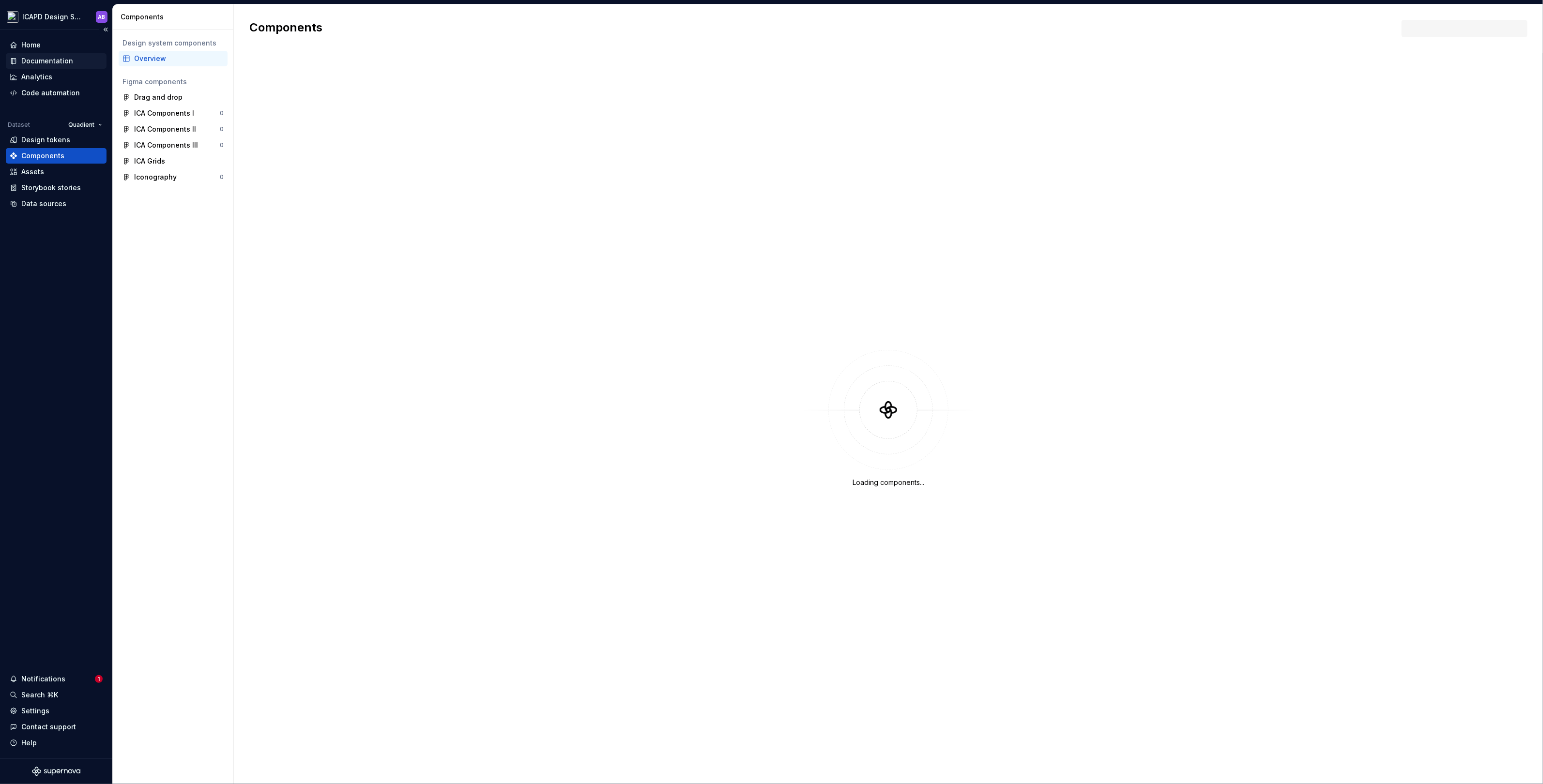
click at [53, 58] on div "Documentation" at bounding box center [47, 61] width 51 height 10
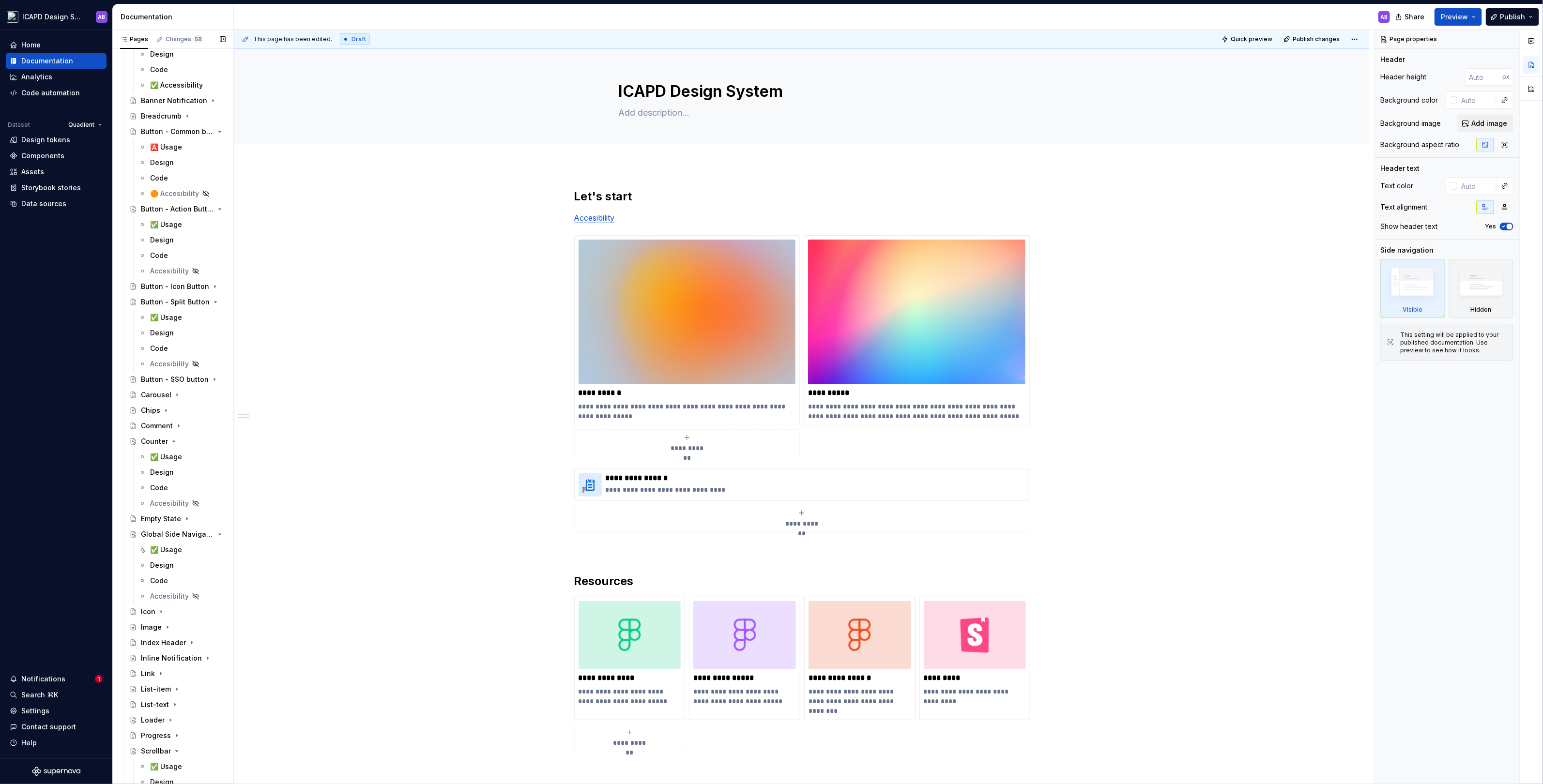
scroll to position [2236, 0]
click at [174, 539] on div "✅ Usage" at bounding box center [166, 537] width 32 height 10
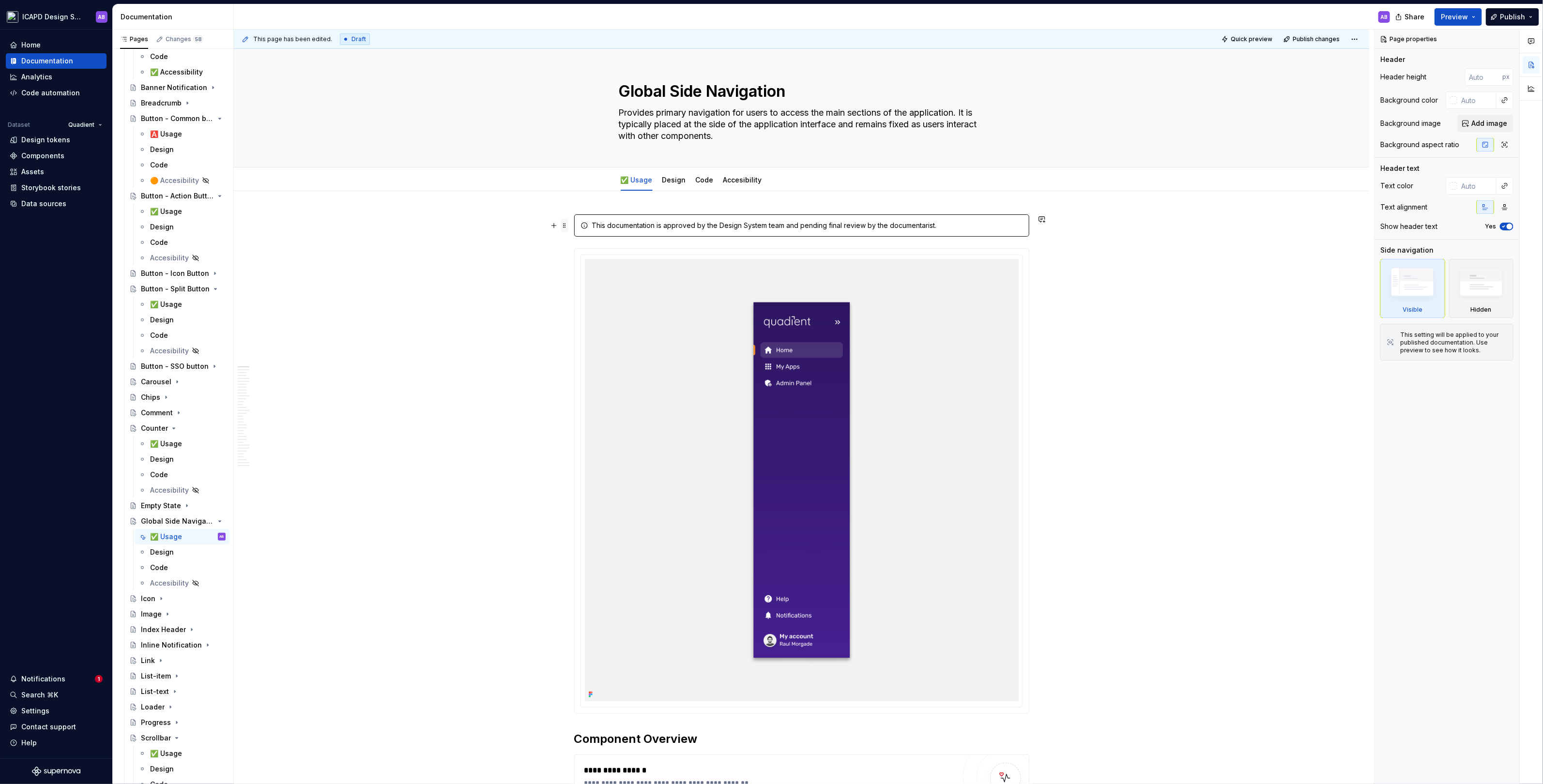
click at [567, 228] on span at bounding box center [565, 225] width 8 height 14
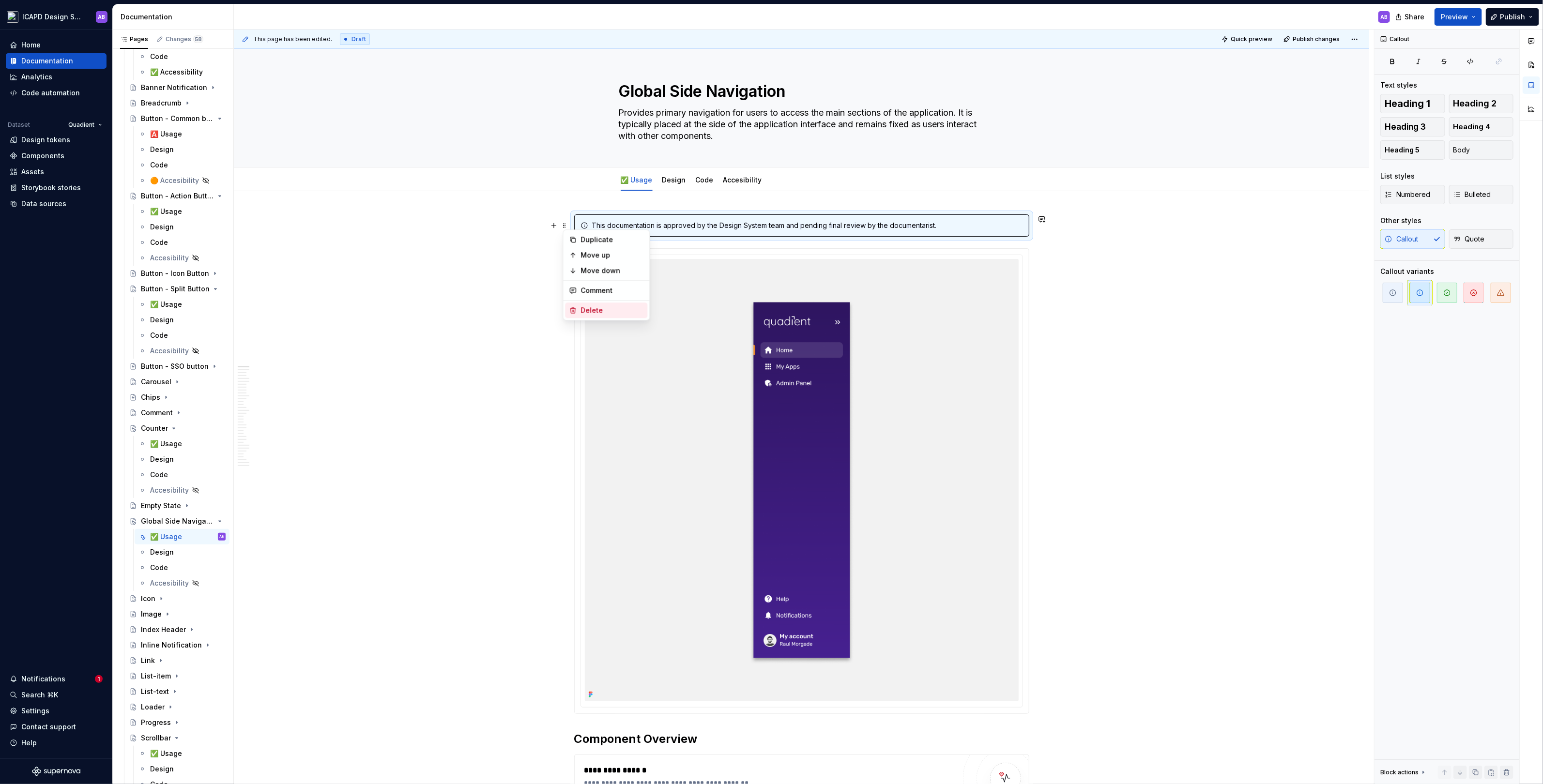
click at [600, 313] on div "Delete" at bounding box center [612, 310] width 63 height 10
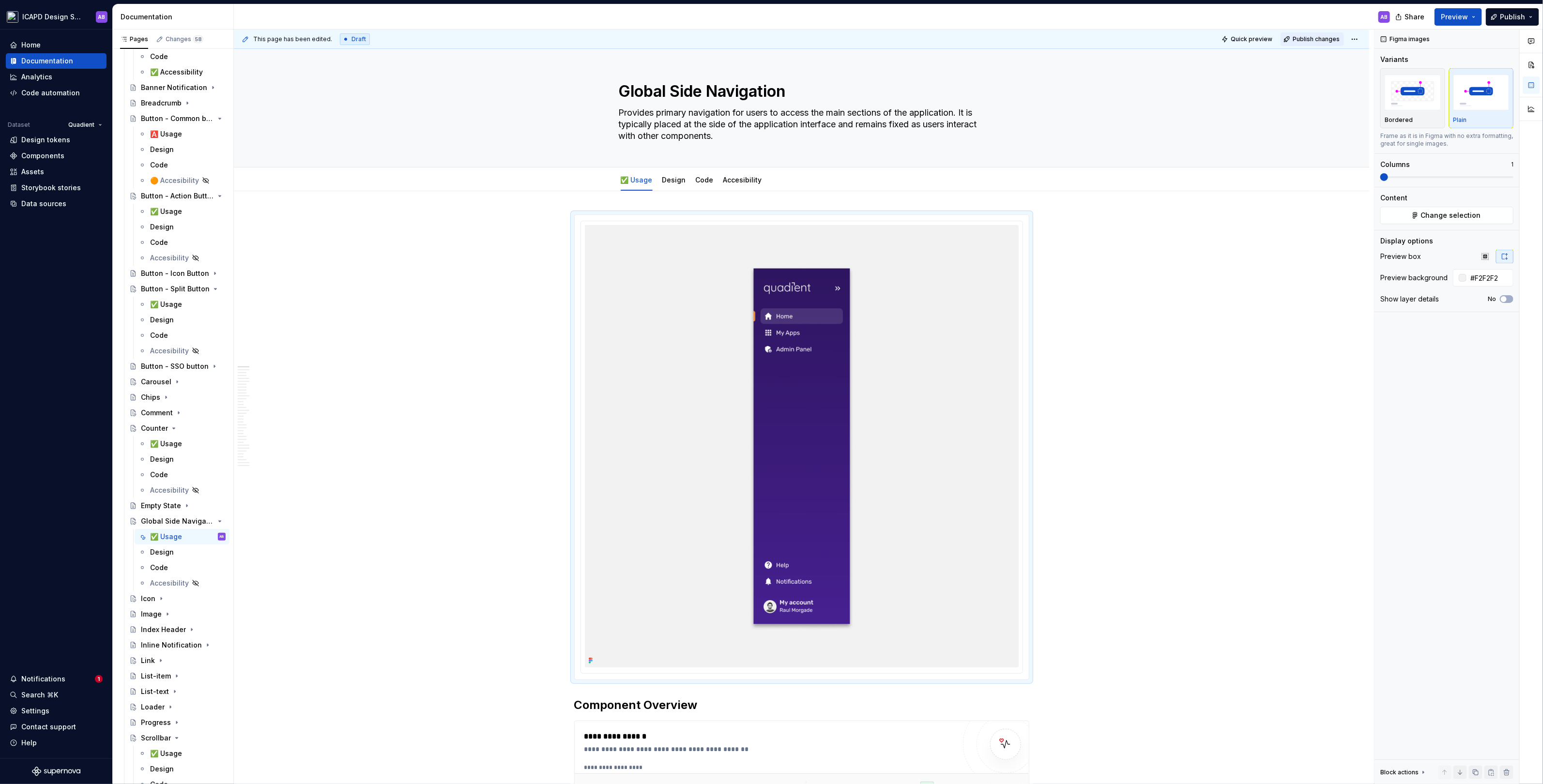
click at [1322, 41] on span "Publish changes" at bounding box center [1316, 39] width 47 height 8
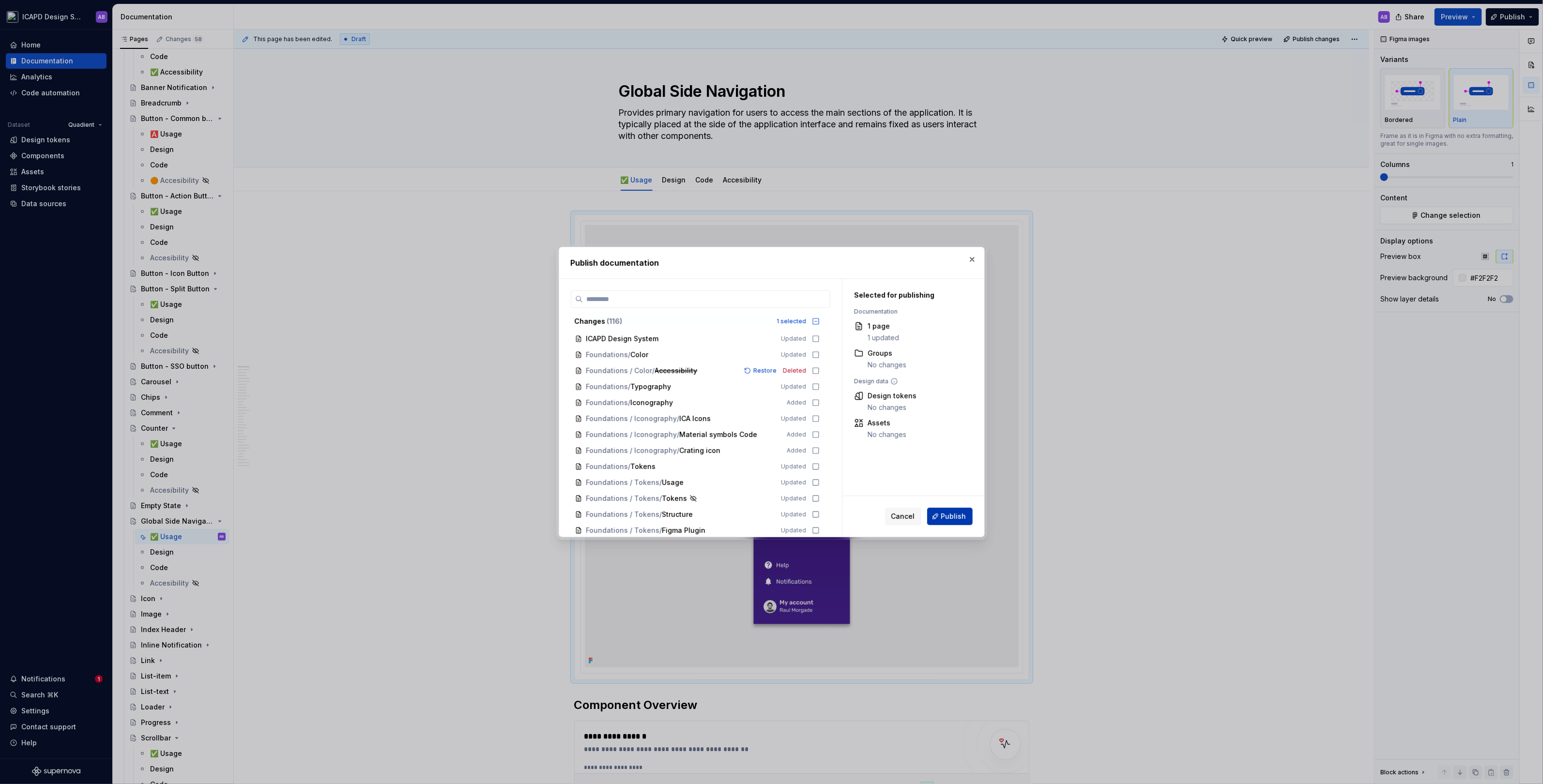
click at [955, 516] on span "Publish" at bounding box center [953, 517] width 25 height 10
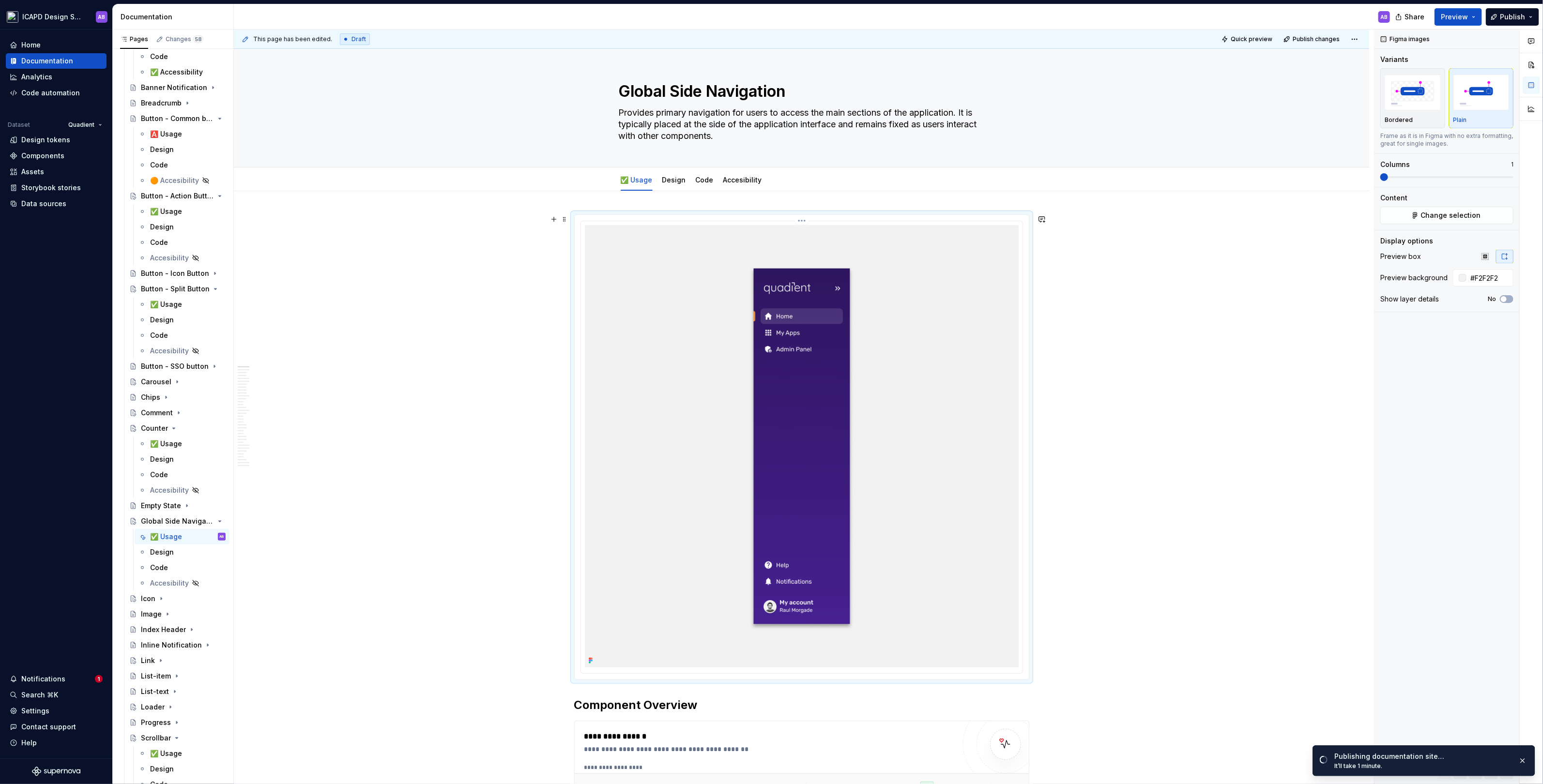
scroll to position [1, 0]
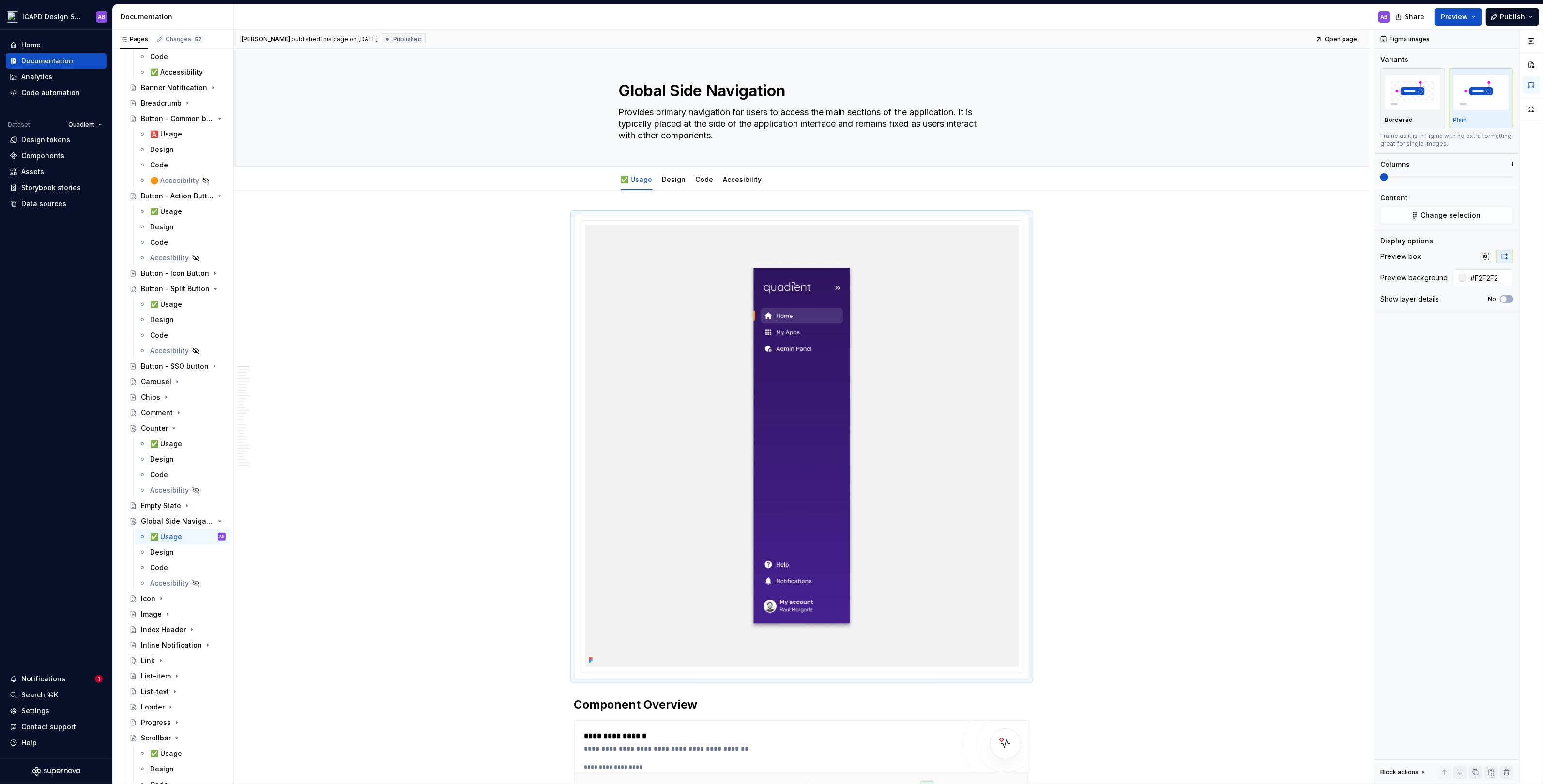
type textarea "*"
